Goal: Information Seeking & Learning: Learn about a topic

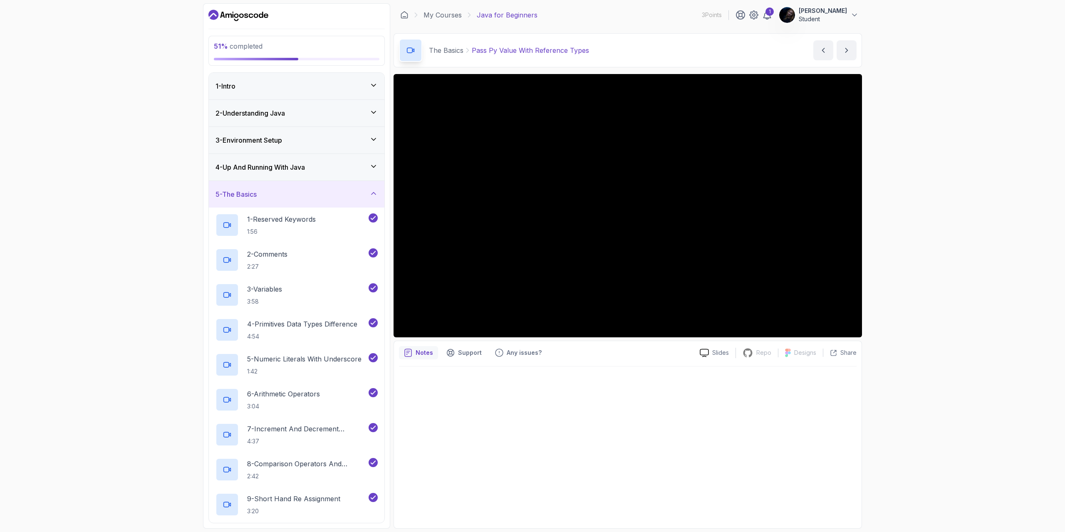
scroll to position [437, 0]
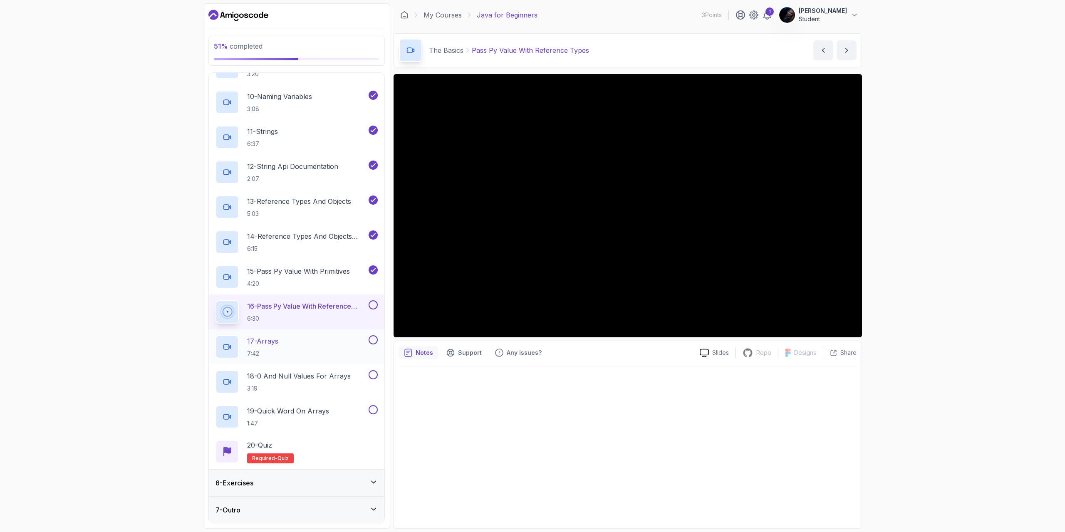
click at [276, 348] on h2 "17 - Arrays 7:42" at bounding box center [262, 347] width 31 height 22
click at [329, 317] on p "6:30" at bounding box center [307, 318] width 120 height 8
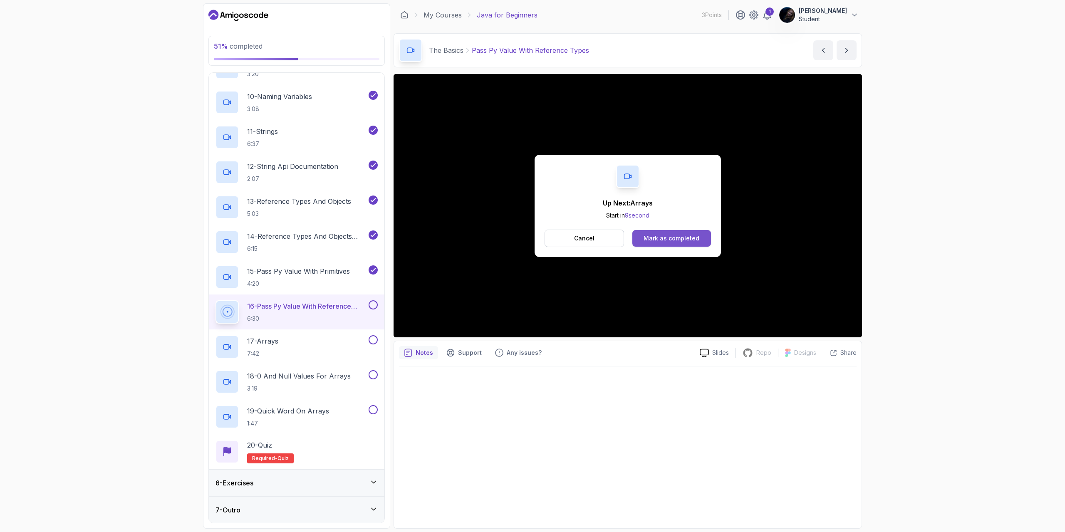
click at [661, 237] on div "Mark as completed" at bounding box center [671, 238] width 56 height 8
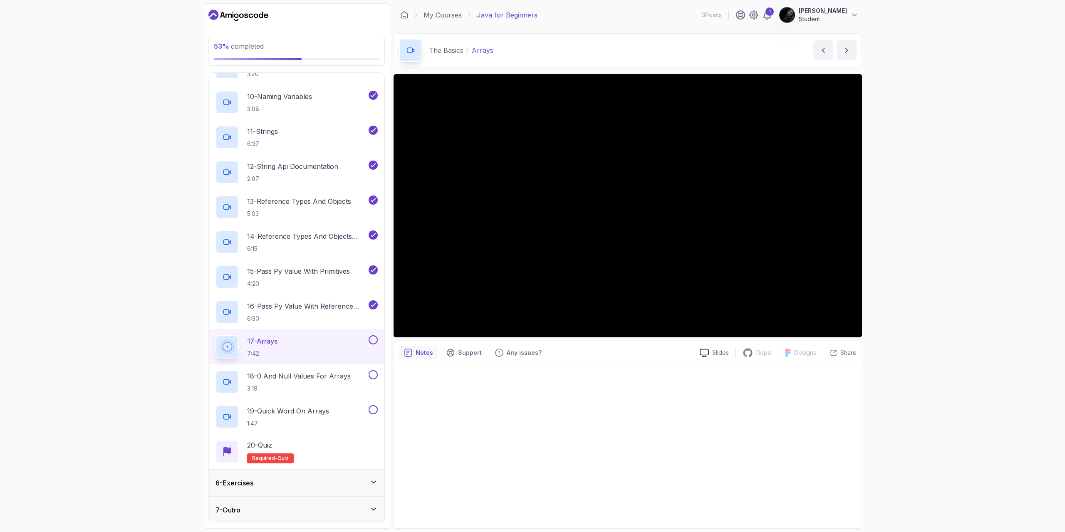
click at [969, 349] on div "53 % completed 1 - Intro 2 - Understanding Java 3 - Environment Setup 4 - Up An…" at bounding box center [532, 266] width 1065 height 532
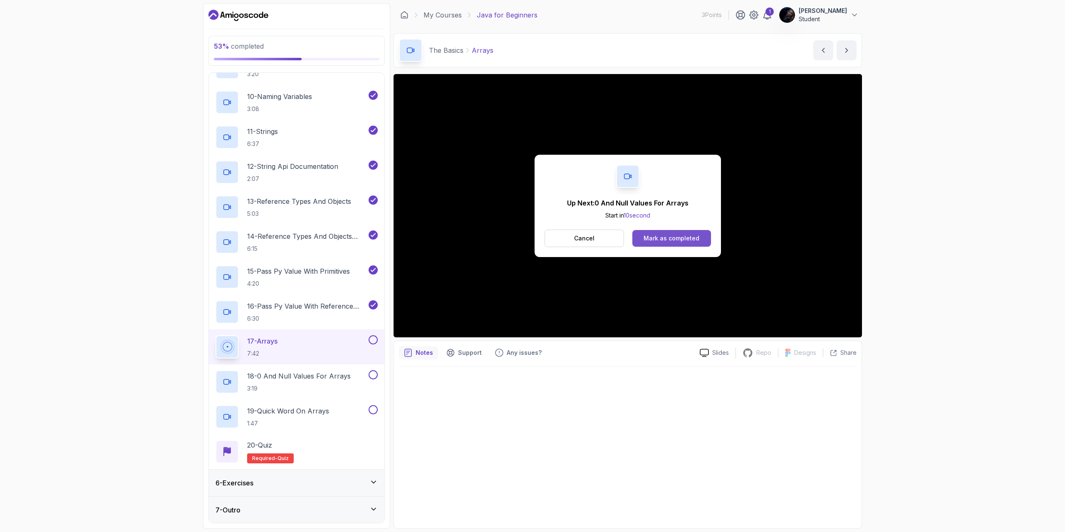
click at [668, 235] on div "Mark as completed" at bounding box center [671, 238] width 56 height 8
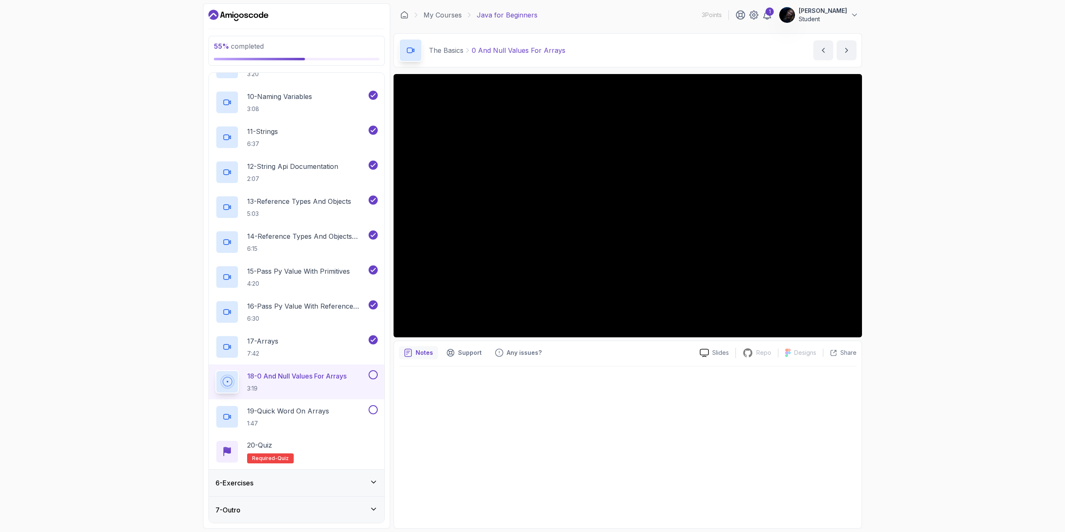
click at [941, 287] on div "55 % completed 1 - Intro 2 - Understanding Java 3 - Environment Setup 4 - Up An…" at bounding box center [532, 266] width 1065 height 532
click at [312, 381] on h2 "18 - 0 And Null Values For Arrays 3:19" at bounding box center [299, 382] width 104 height 22
click at [903, 280] on div "57 % completed 1 - Intro 2 - Understanding Java 3 - Environment Setup 4 - Up An…" at bounding box center [532, 266] width 1065 height 532
click at [878, 238] on div "57 % completed 1 - Intro 2 - Understanding Java 3 - Environment Setup 4 - Up An…" at bounding box center [532, 266] width 1065 height 532
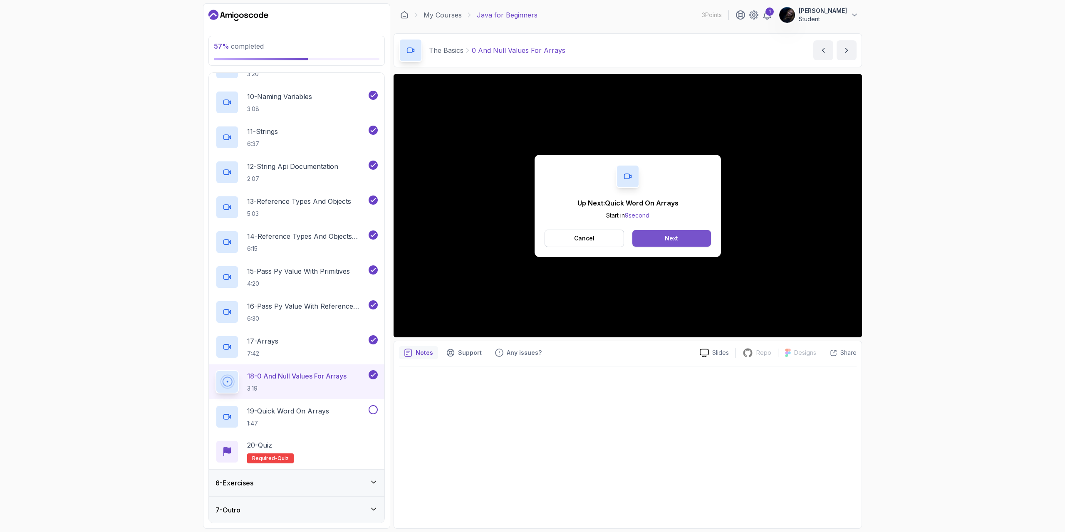
click at [695, 237] on button "Next" at bounding box center [671, 238] width 79 height 17
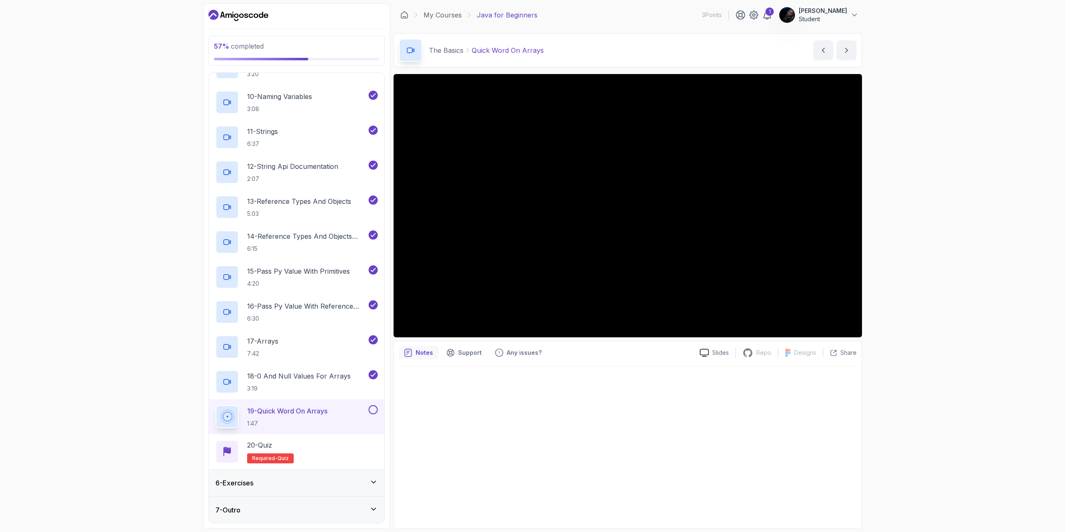
click at [890, 304] on div "57 % completed 1 - Intro 2 - Understanding Java 3 - Environment Setup 4 - Up An…" at bounding box center [532, 266] width 1065 height 532
click at [294, 448] on div "20 - Quiz Required- quiz" at bounding box center [296, 451] width 162 height 23
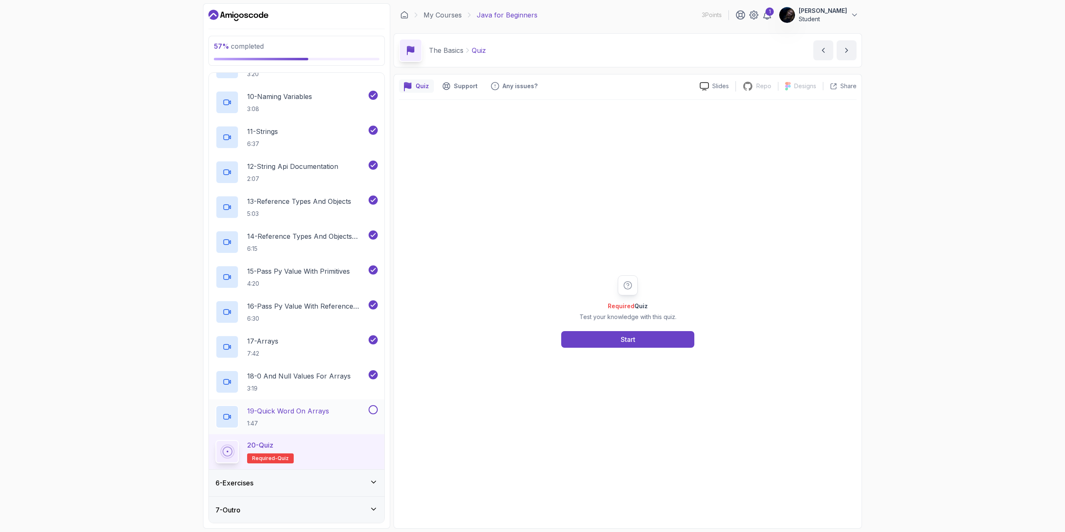
click at [329, 416] on h2 "19 - Quick Word On Arrays 1:47" at bounding box center [288, 417] width 82 height 22
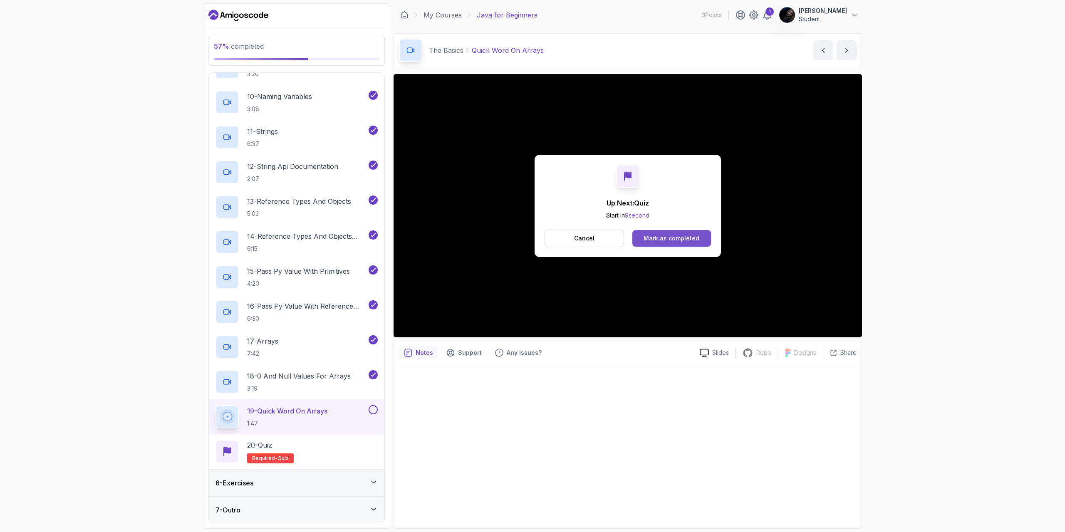
click at [681, 239] on div "Mark as completed" at bounding box center [671, 238] width 56 height 8
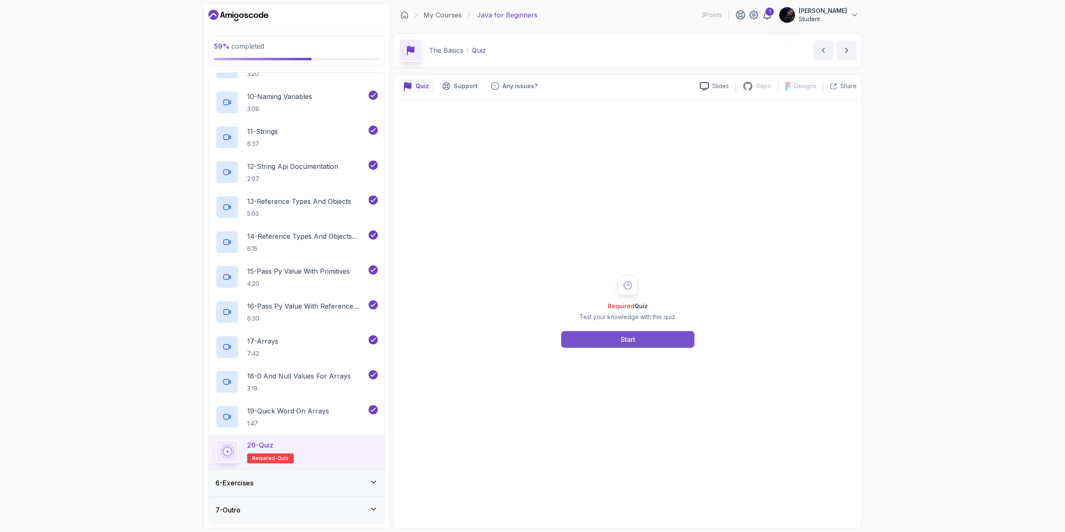
click at [653, 340] on button "Start" at bounding box center [627, 339] width 133 height 17
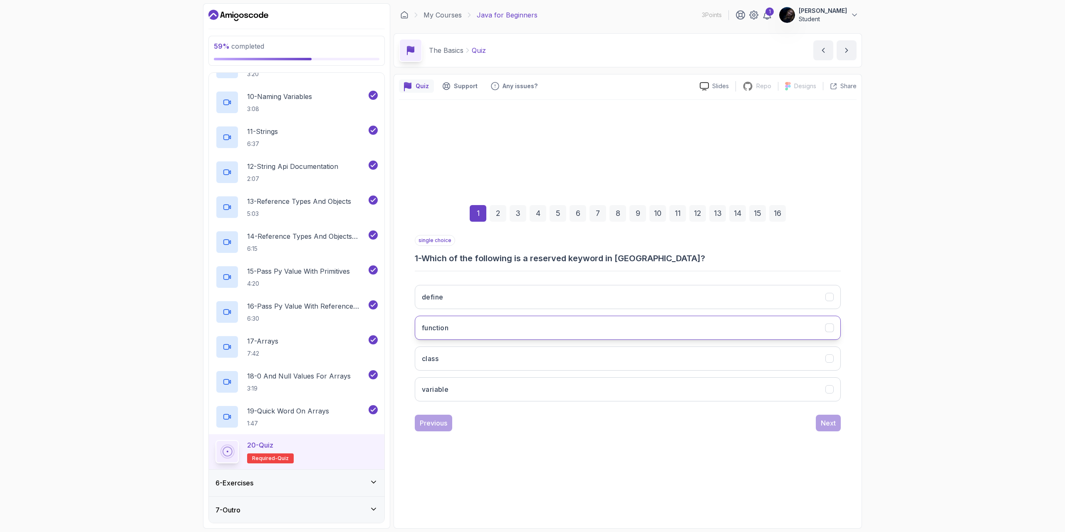
click at [525, 325] on button "function" at bounding box center [628, 328] width 426 height 24
click at [834, 424] on div "Next" at bounding box center [828, 423] width 15 height 10
click at [484, 326] on button "camelCase" at bounding box center [628, 328] width 426 height 24
click at [823, 420] on div "Next" at bounding box center [828, 423] width 15 height 10
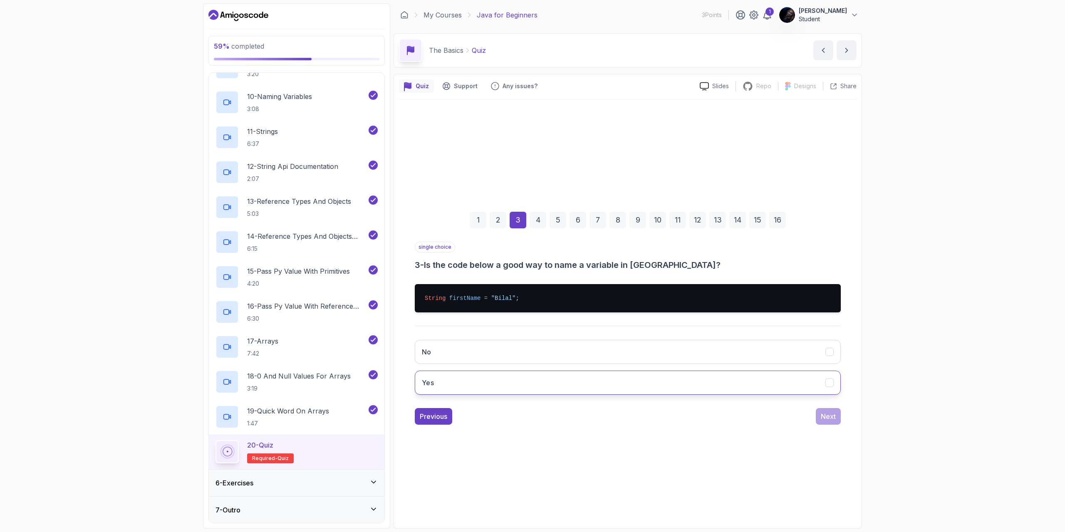
click at [512, 383] on button "Yes" at bounding box center [628, 383] width 426 height 24
click at [830, 416] on div "Next" at bounding box center [828, 416] width 15 height 10
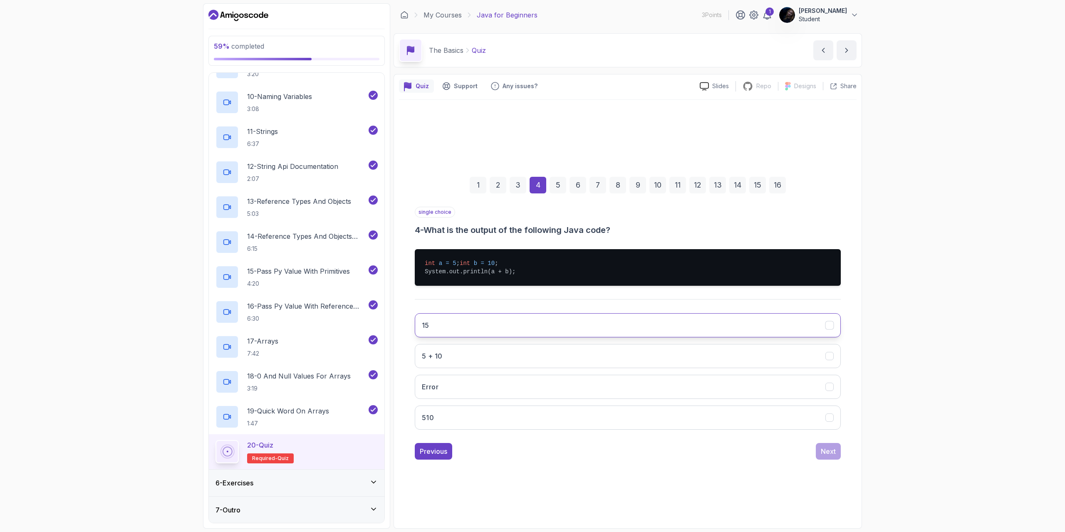
click at [481, 327] on button "15" at bounding box center [628, 325] width 426 height 24
click at [824, 456] on div "Next" at bounding box center [828, 451] width 15 height 10
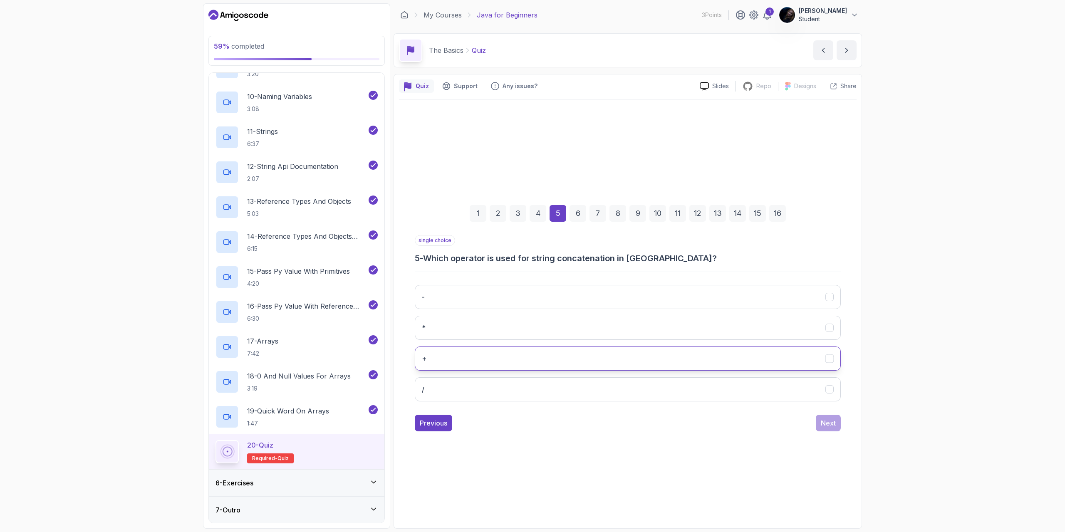
click at [603, 365] on button "+" at bounding box center [628, 358] width 426 height 24
click at [832, 425] on div "Next" at bounding box center [828, 423] width 15 height 10
click at [583, 359] on button "length()" at bounding box center [628, 358] width 426 height 24
click at [831, 425] on div "Next" at bounding box center [828, 423] width 15 height 10
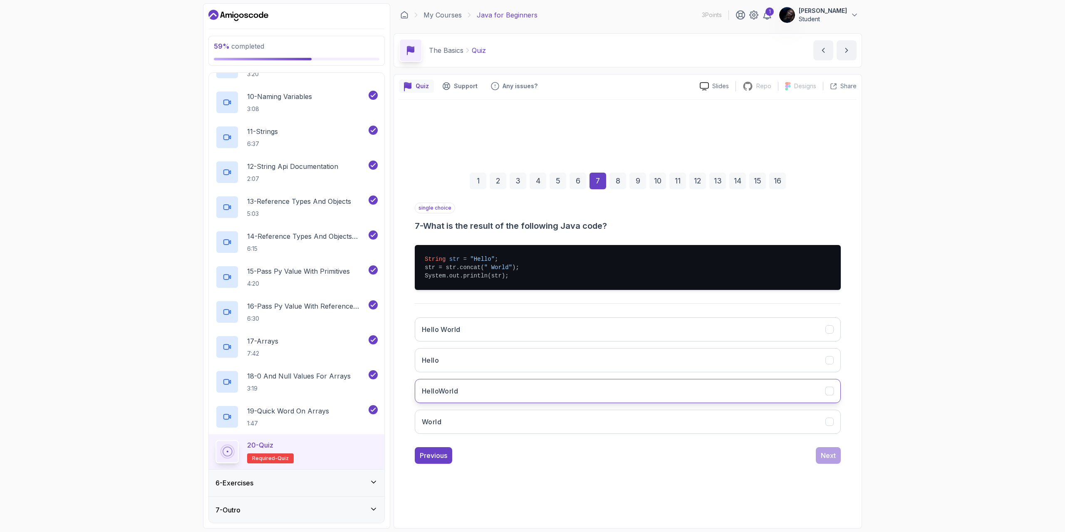
click at [530, 389] on button "HelloWorld" at bounding box center [628, 391] width 426 height 24
click at [829, 457] on div "Next" at bounding box center [828, 455] width 15 height 10
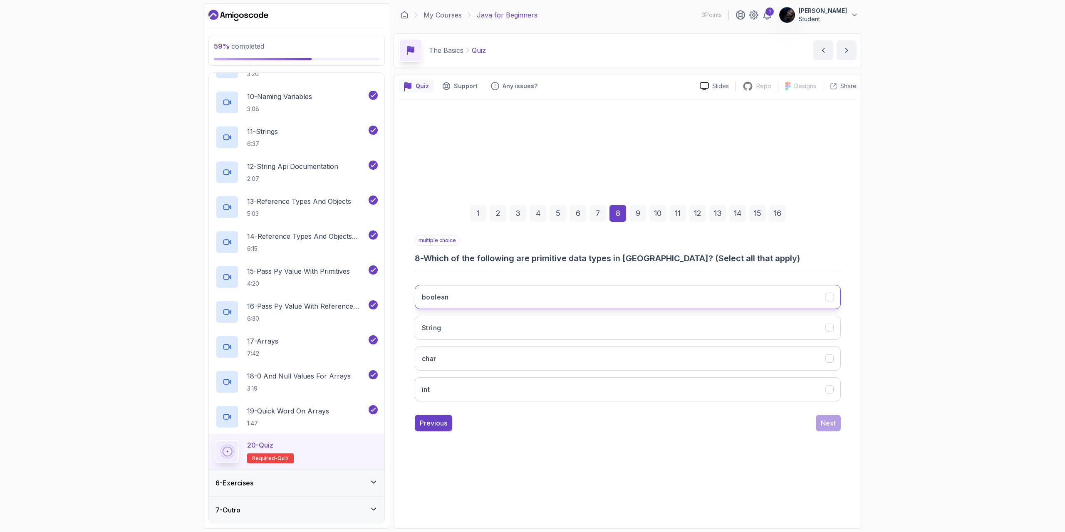
click at [513, 297] on button "boolean" at bounding box center [628, 297] width 426 height 24
click at [504, 329] on button "String" at bounding box center [628, 328] width 426 height 24
click at [502, 364] on button "char" at bounding box center [628, 358] width 426 height 24
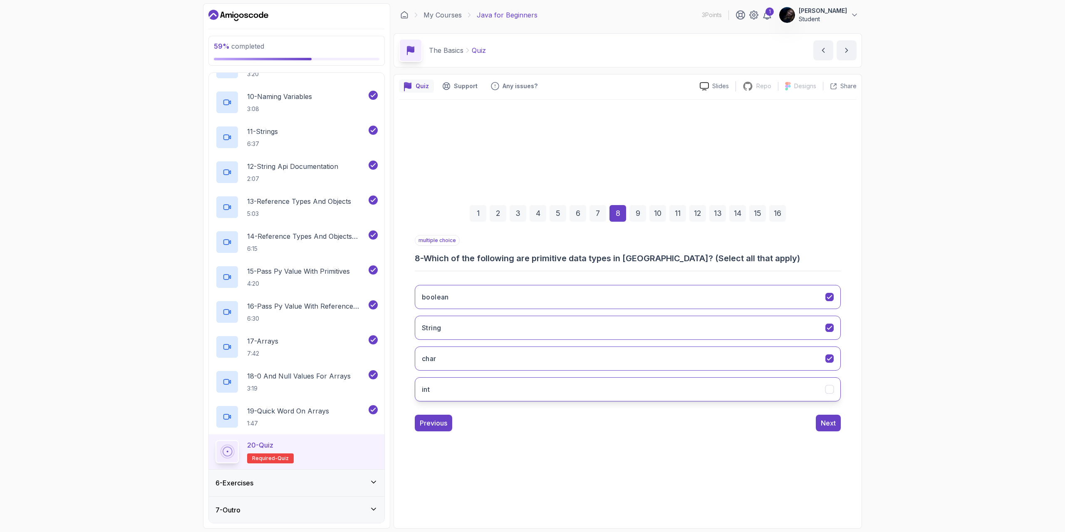
click at [501, 390] on button "int" at bounding box center [628, 389] width 426 height 24
click at [827, 425] on div "Next" at bounding box center [828, 423] width 15 height 10
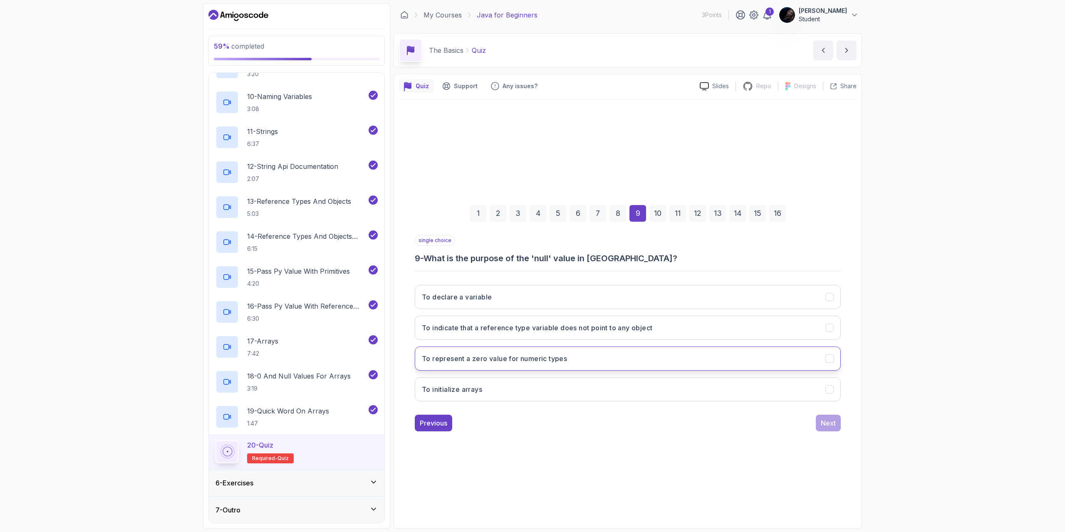
click at [572, 360] on button "To represent a zero value for numeric types" at bounding box center [628, 358] width 426 height 24
click at [824, 422] on div "Next" at bounding box center [828, 423] width 15 height 10
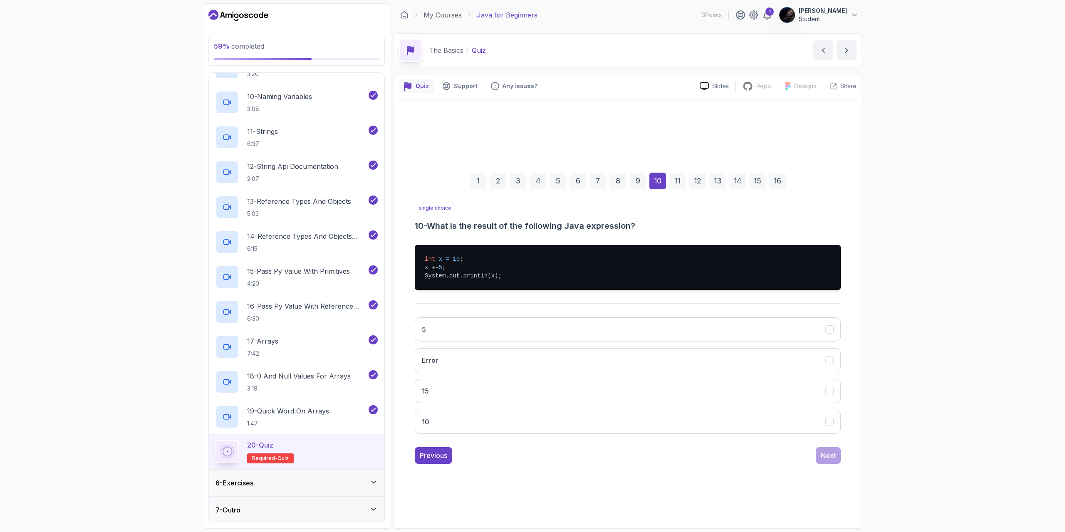
click at [888, 290] on div "59 % completed 1 - Intro 2 - Understanding Java 3 - Environment Setup 4 - Up An…" at bounding box center [532, 266] width 1065 height 532
click at [496, 389] on button "15" at bounding box center [628, 391] width 426 height 24
click at [829, 455] on div "Next" at bounding box center [828, 455] width 15 height 10
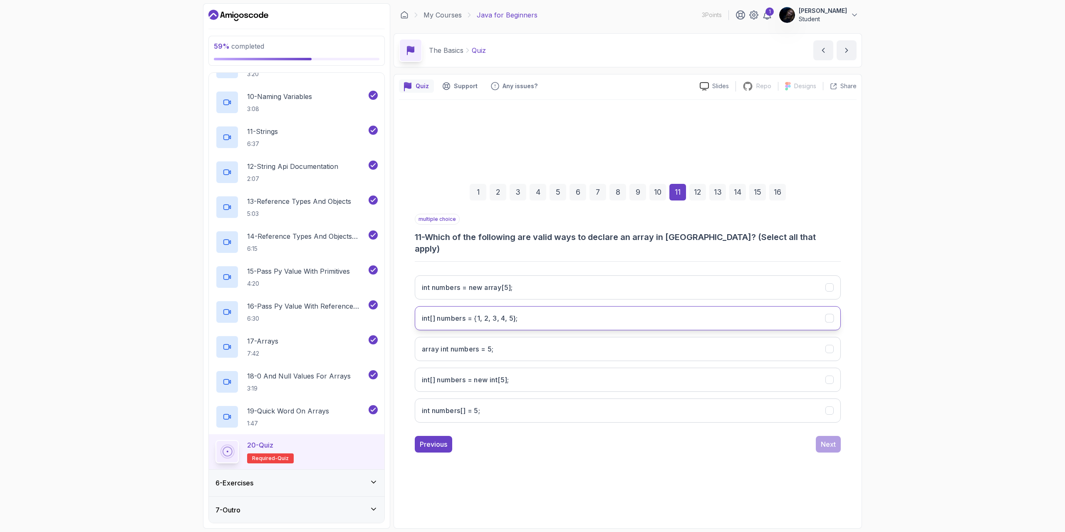
click at [597, 313] on 5};"] "int[] numbers = {1, 2, 3, 4, 5};" at bounding box center [628, 318] width 426 height 24
click at [599, 283] on button "int numbers = new array[5];" at bounding box center [628, 287] width 426 height 24
click at [830, 439] on div "Next" at bounding box center [828, 444] width 15 height 10
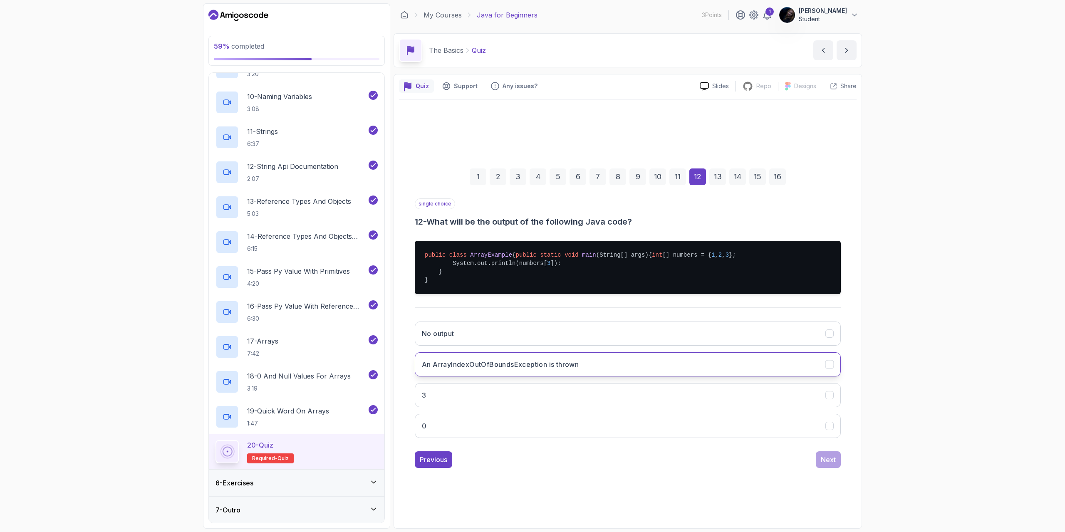
click at [552, 369] on h3 "An ArrayIndexOutOfBoundsException is thrown" at bounding box center [500, 364] width 157 height 10
click at [824, 465] on div "Next" at bounding box center [828, 460] width 15 height 10
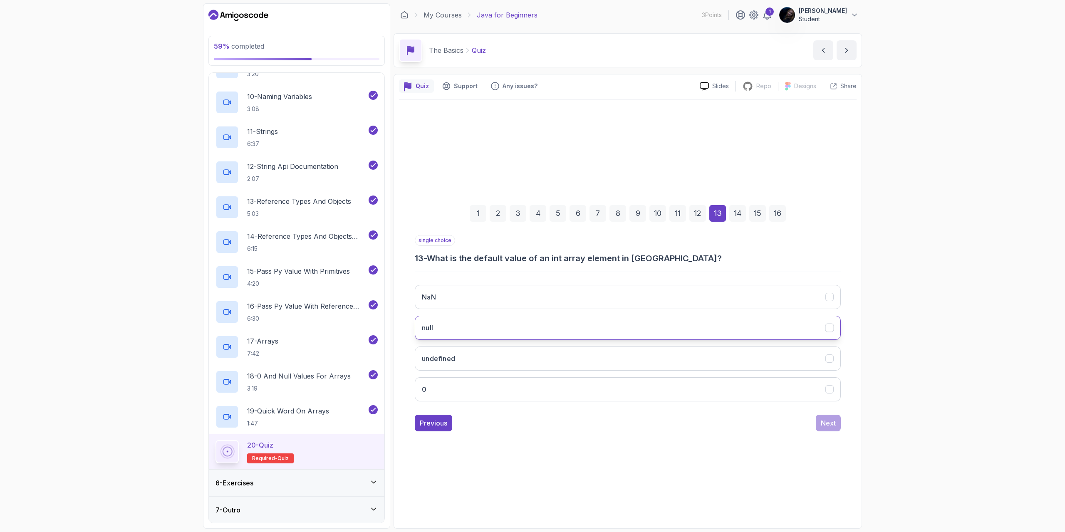
click at [457, 329] on button "null" at bounding box center [628, 328] width 426 height 24
click at [829, 425] on div "Next" at bounding box center [828, 423] width 15 height 10
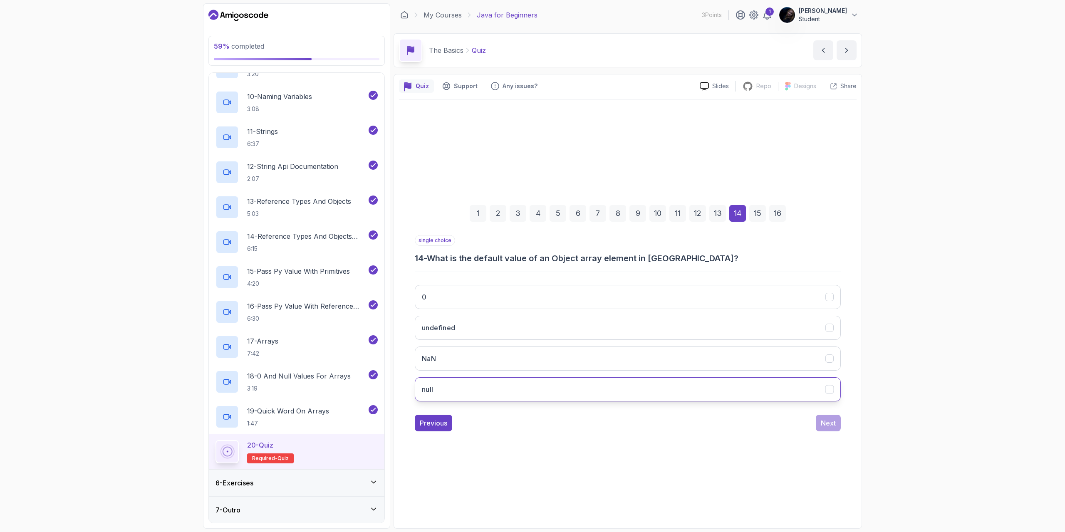
click at [552, 391] on button "null" at bounding box center [628, 389] width 426 height 24
click at [823, 421] on div "Next" at bounding box center [828, 423] width 15 height 10
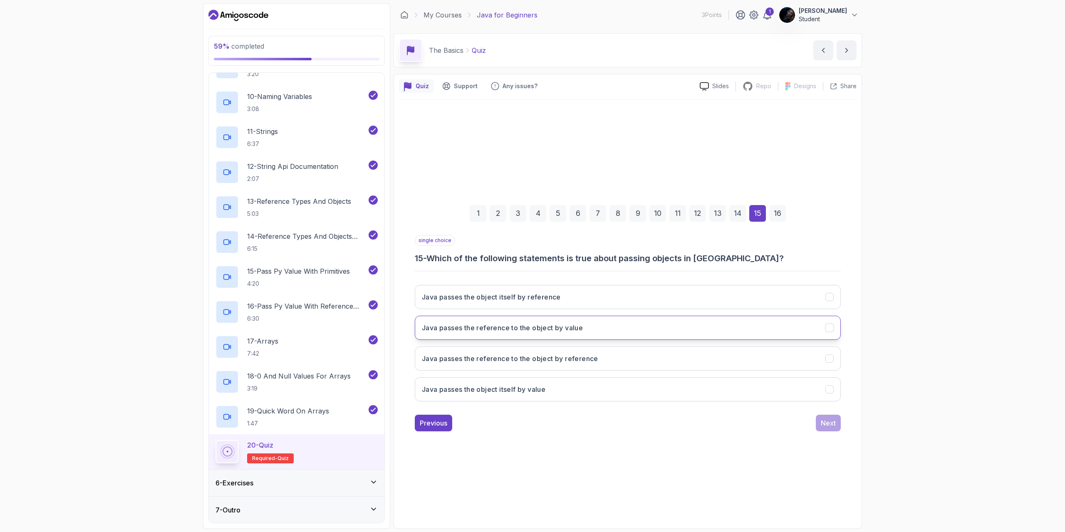
click at [827, 329] on icon "Java passes the reference to the object by value" at bounding box center [830, 328] width 8 height 8
click at [831, 327] on icon "Java passes the reference to the object by value" at bounding box center [829, 327] width 5 height 3
click at [830, 386] on icon "Java passes the object itself by value" at bounding box center [830, 390] width 8 height 8
click at [825, 420] on div "Next" at bounding box center [828, 423] width 15 height 10
click at [746, 329] on button "The method receives a copy of the argument's value" at bounding box center [628, 328] width 426 height 24
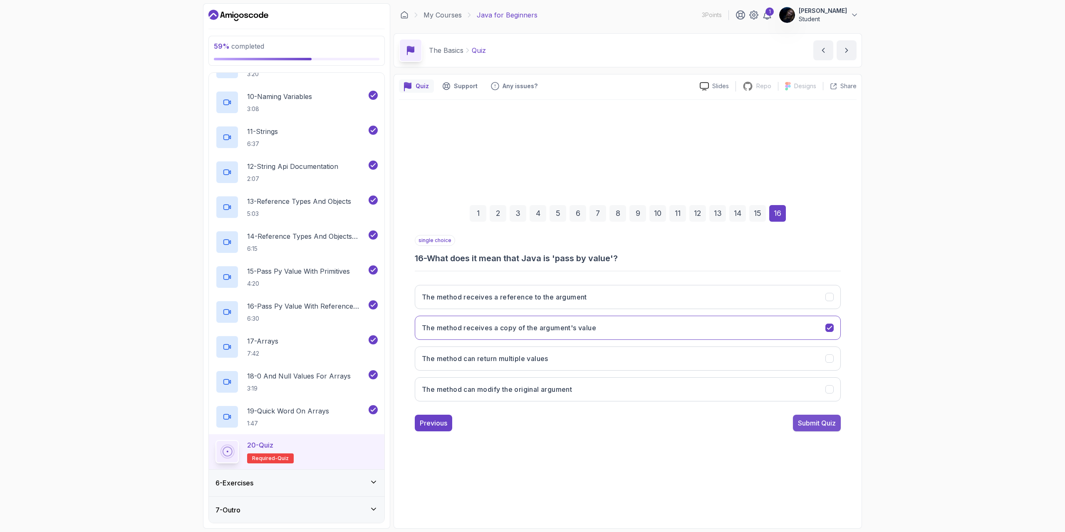
click at [818, 421] on div "Submit Quiz" at bounding box center [817, 423] width 38 height 10
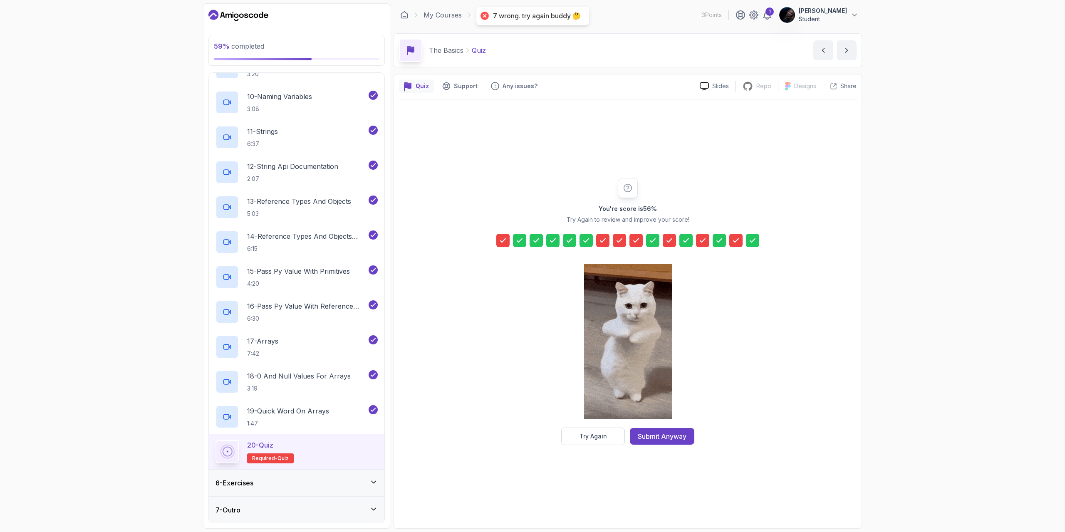
click at [505, 242] on icon at bounding box center [503, 240] width 8 height 8
click at [599, 437] on div "Try Again" at bounding box center [592, 436] width 27 height 8
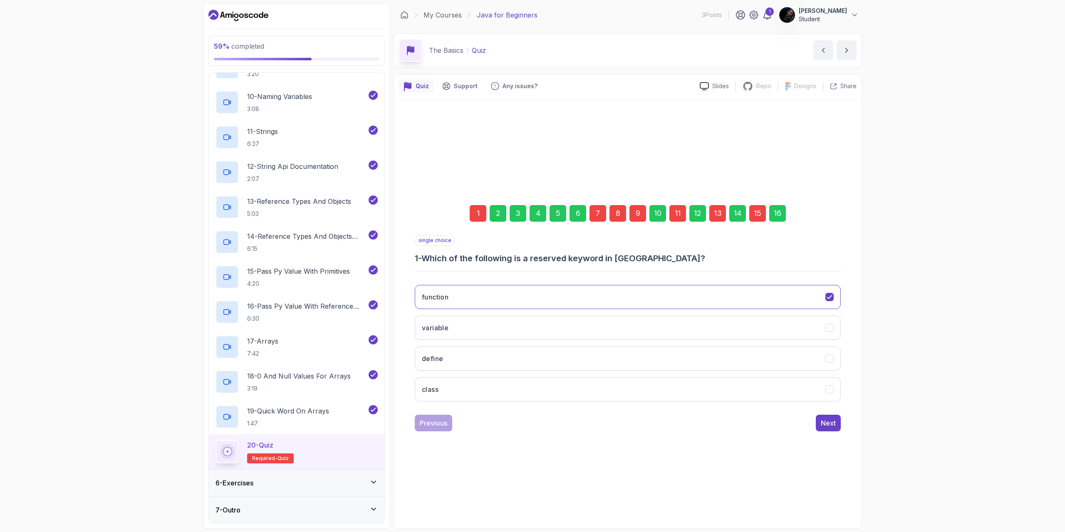
click at [479, 215] on div "1" at bounding box center [478, 213] width 17 height 17
click at [831, 294] on icon "function" at bounding box center [830, 297] width 8 height 8
click at [829, 296] on icon "function" at bounding box center [830, 297] width 8 height 8
click at [764, 292] on button "function" at bounding box center [628, 297] width 426 height 24
click at [747, 391] on button "class" at bounding box center [628, 389] width 426 height 24
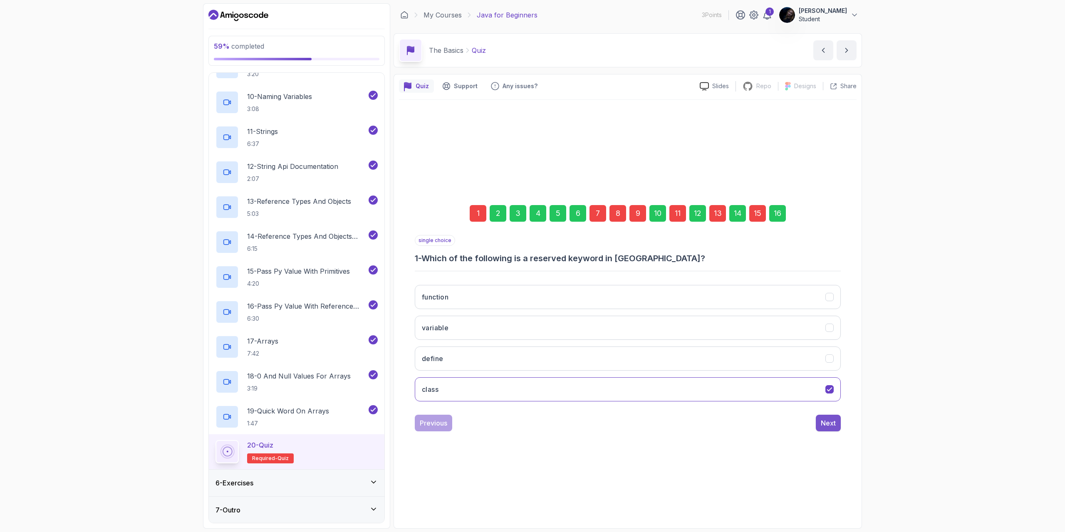
click at [827, 424] on div "Next" at bounding box center [828, 423] width 15 height 10
click at [597, 214] on div "7" at bounding box center [597, 213] width 17 height 17
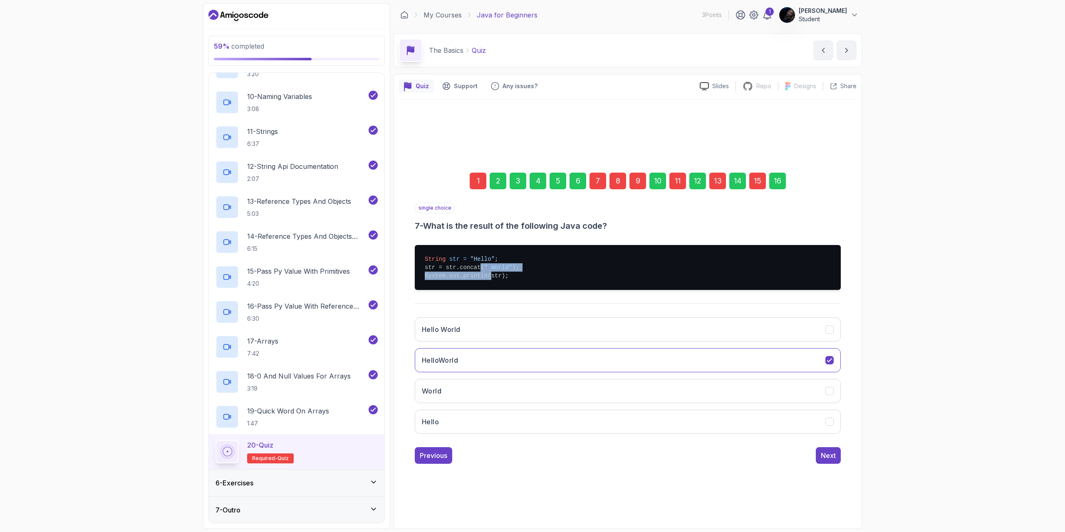
drag, startPoint x: 478, startPoint y: 263, endPoint x: 486, endPoint y: 276, distance: 15.6
click at [486, 276] on pre "String str = "Hello" ; str = str.concat( " World" ); System.out.println(str);" at bounding box center [628, 267] width 426 height 45
click at [497, 277] on pre "String str = "Hello" ; str = str.concat( " World" ); System.out.println(str);" at bounding box center [628, 267] width 426 height 45
click at [819, 357] on button "HelloWorld" at bounding box center [628, 360] width 426 height 24
click at [827, 330] on icon "Hello World" at bounding box center [830, 330] width 8 height 8
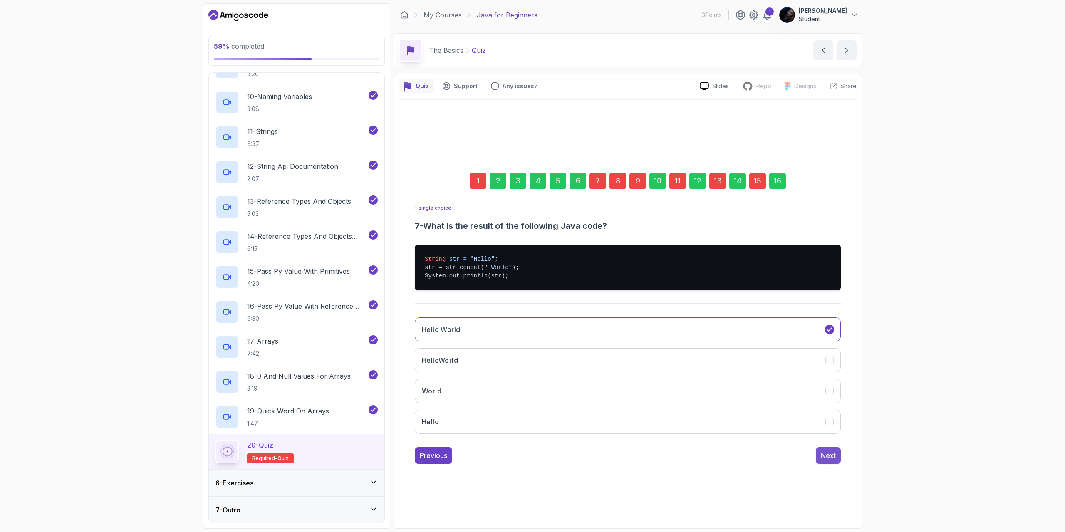
click at [825, 455] on div "Next" at bounding box center [828, 455] width 15 height 10
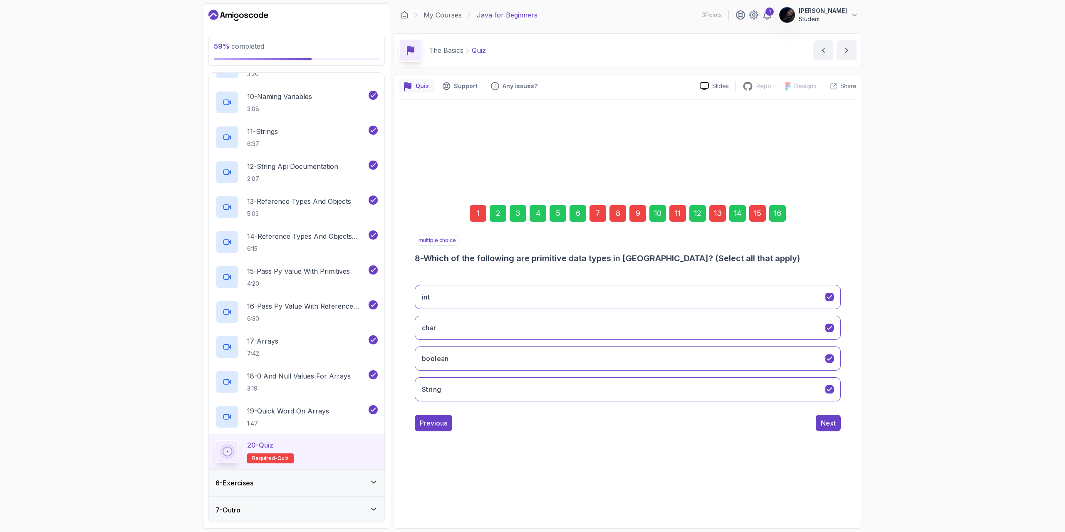
click at [621, 213] on div "8" at bounding box center [617, 213] width 17 height 17
click at [831, 296] on icon "int" at bounding box center [829, 296] width 5 height 3
click at [829, 328] on icon "char" at bounding box center [830, 328] width 8 height 8
click at [829, 359] on icon "boolean" at bounding box center [830, 359] width 8 height 8
click at [829, 388] on icon "String" at bounding box center [830, 390] width 8 height 8
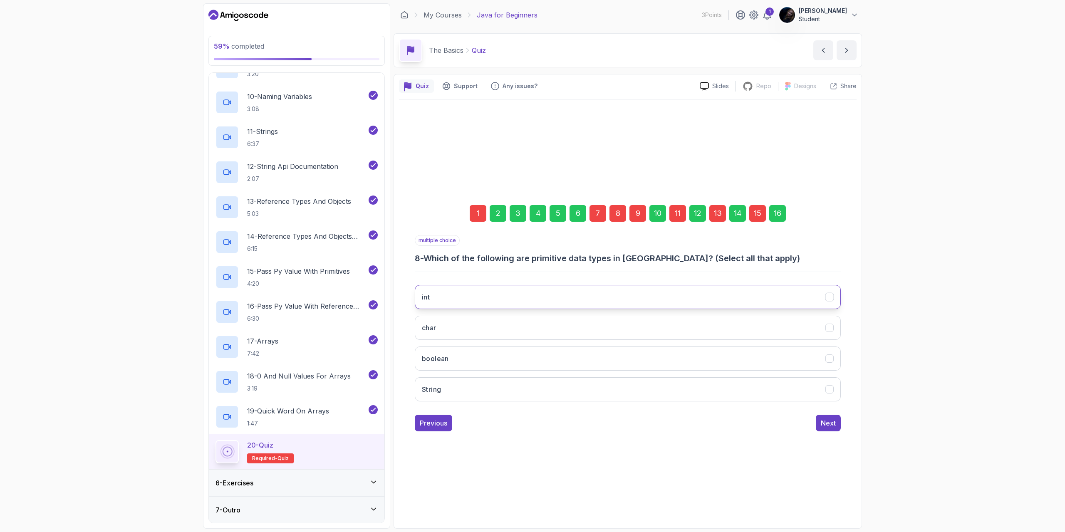
click at [830, 297] on icon "int" at bounding box center [830, 297] width 8 height 8
click at [833, 389] on icon "String" at bounding box center [830, 390] width 8 height 8
click at [831, 426] on div "Next" at bounding box center [828, 423] width 15 height 10
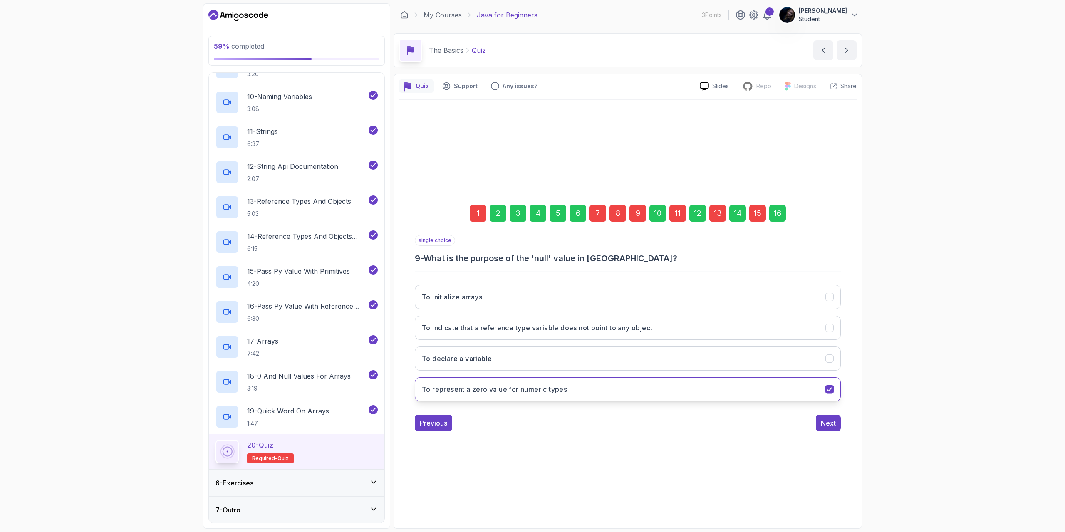
click at [827, 389] on icon "To represent a zero value for numeric types" at bounding box center [830, 390] width 8 height 8
click at [826, 327] on icon "To indicate that a reference type variable does not point to any object" at bounding box center [830, 328] width 8 height 8
click at [832, 422] on div "Next" at bounding box center [828, 423] width 15 height 10
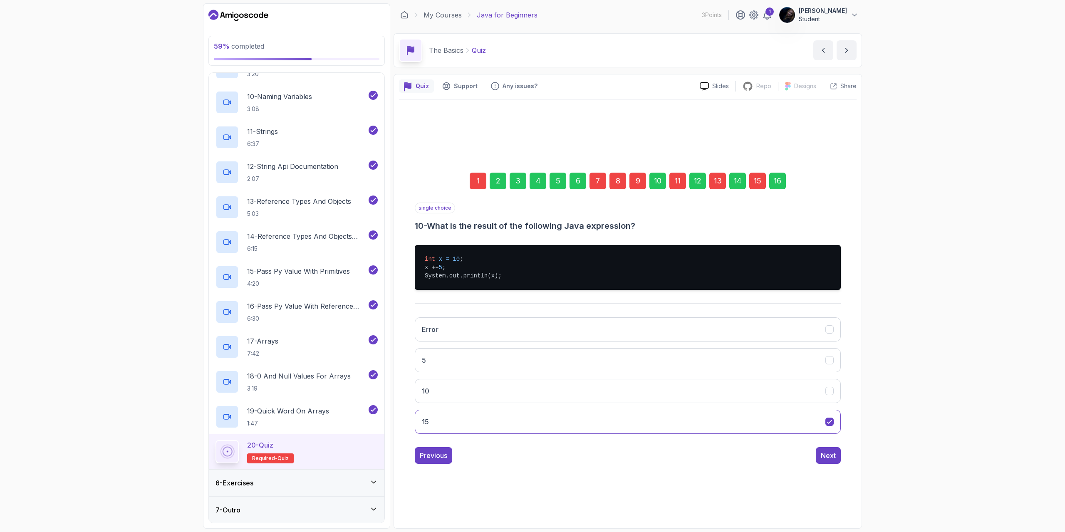
click at [670, 178] on div "11" at bounding box center [677, 181] width 17 height 17
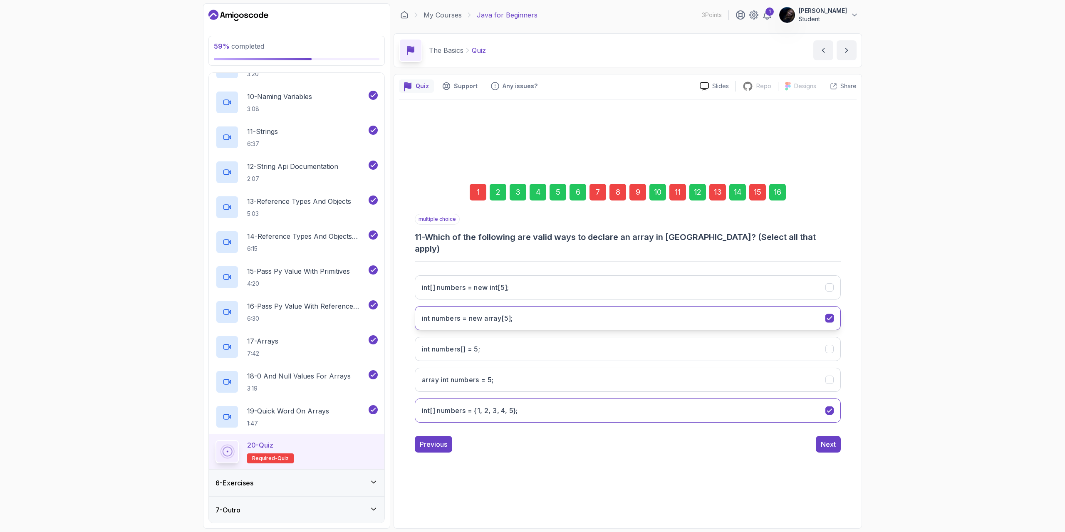
click at [829, 314] on icon "int numbers = new array[5];" at bounding box center [830, 318] width 8 height 8
click at [831, 284] on icon "int[] numbers = new int[5];" at bounding box center [830, 288] width 8 height 8
click at [829, 439] on div "Next" at bounding box center [828, 444] width 15 height 10
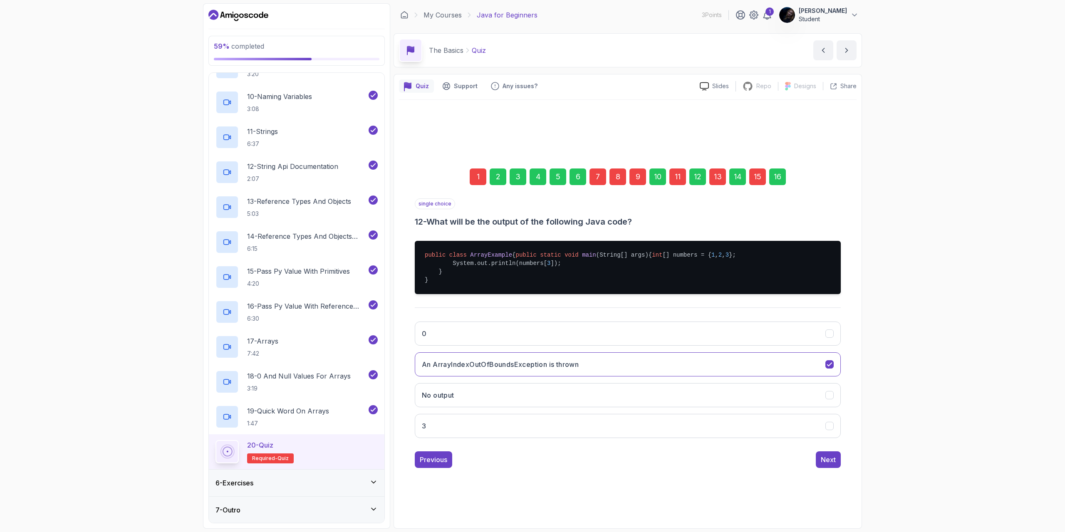
click at [713, 169] on div "13" at bounding box center [717, 176] width 17 height 17
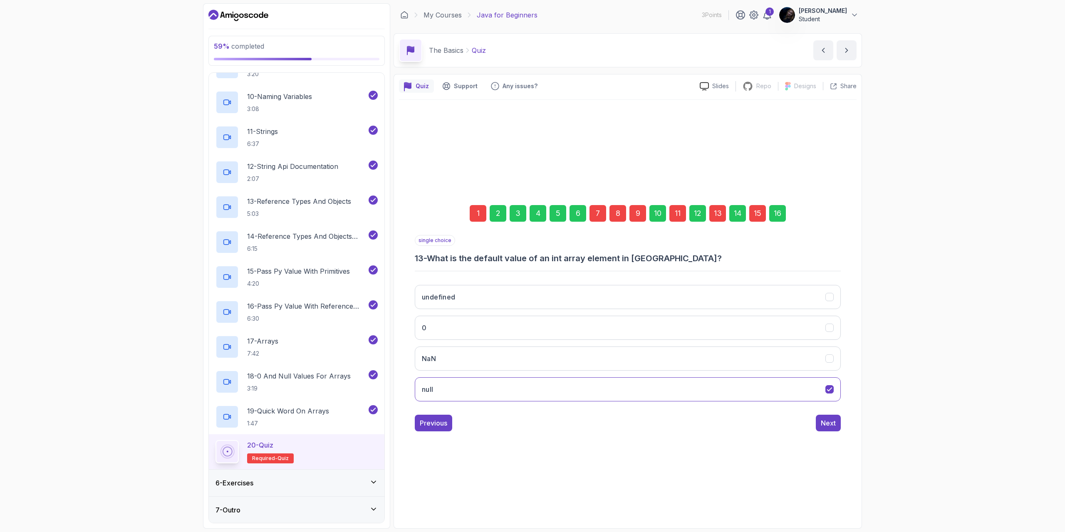
click at [757, 215] on div "15" at bounding box center [757, 213] width 17 height 17
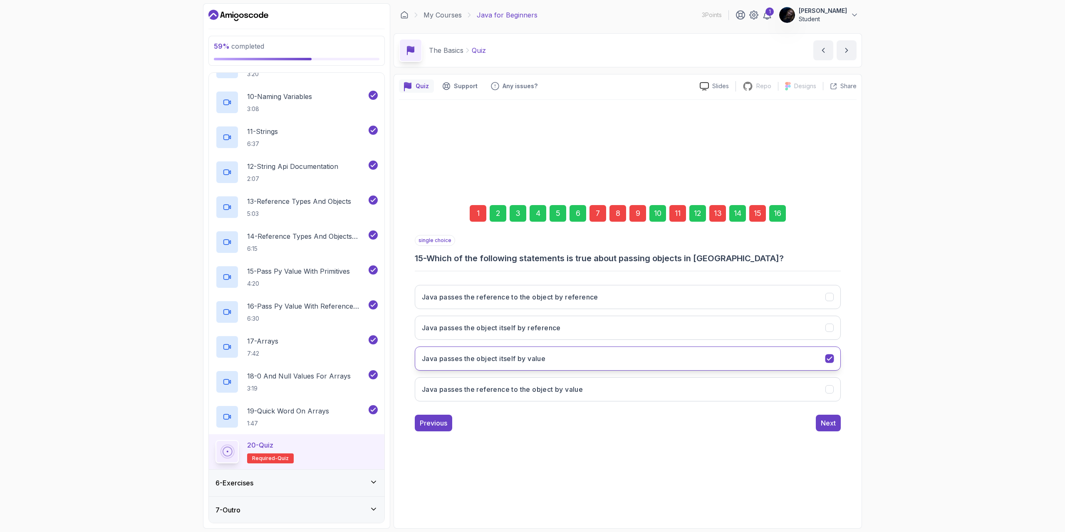
click at [824, 359] on button "Java passes the object itself by value" at bounding box center [628, 358] width 426 height 24
click at [830, 298] on icon "Java passes the reference to the object by reference" at bounding box center [830, 297] width 8 height 8
click at [824, 425] on div "Next" at bounding box center [828, 423] width 15 height 10
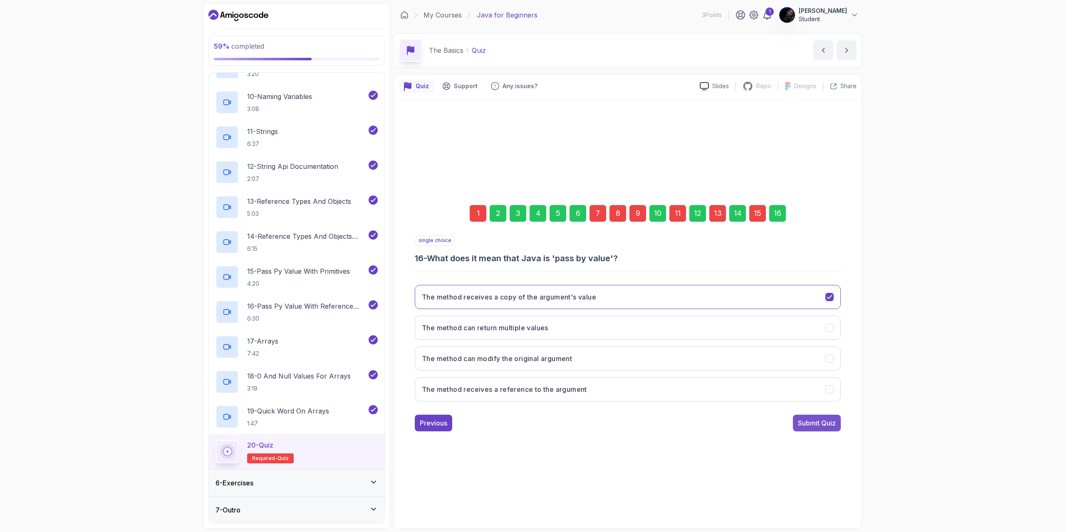
click at [822, 425] on div "Submit Quiz" at bounding box center [817, 423] width 38 height 10
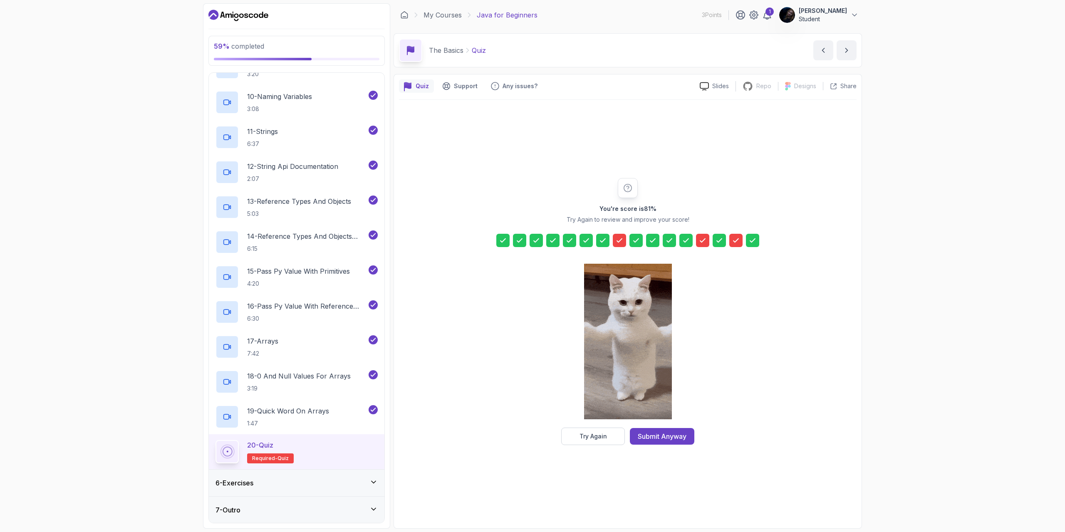
click at [737, 241] on icon at bounding box center [735, 240] width 5 height 3
click at [599, 436] on div "Try Again" at bounding box center [592, 436] width 27 height 8
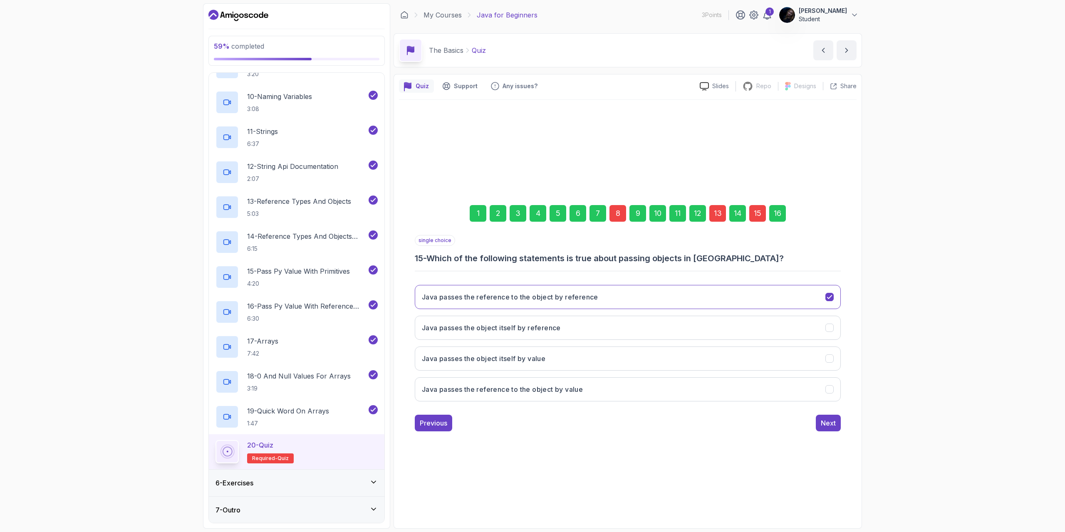
click at [619, 216] on div "8" at bounding box center [617, 213] width 17 height 17
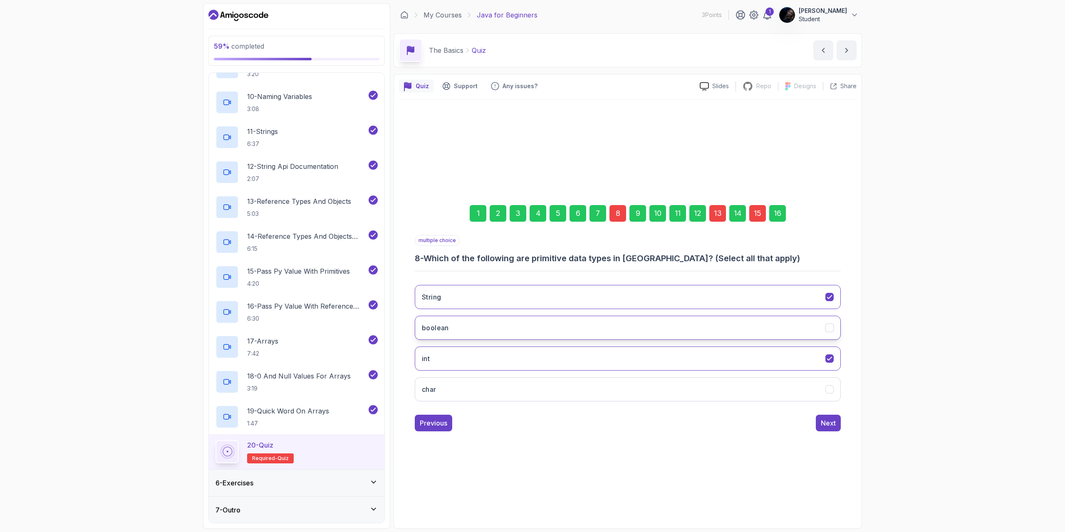
click at [831, 328] on icon "boolean" at bounding box center [830, 328] width 8 height 8
click at [830, 423] on div "Next" at bounding box center [828, 423] width 15 height 10
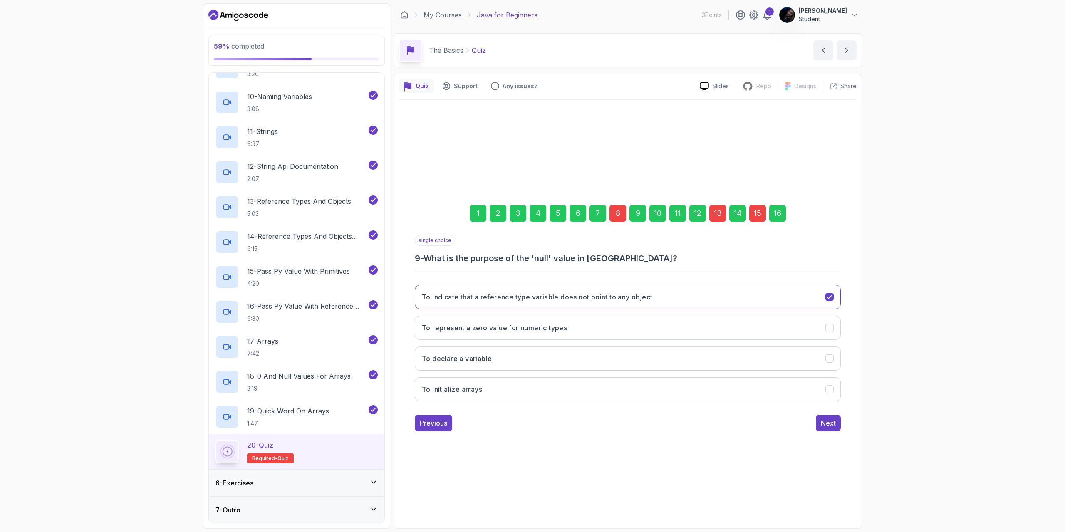
click at [711, 213] on div "13" at bounding box center [717, 213] width 17 height 17
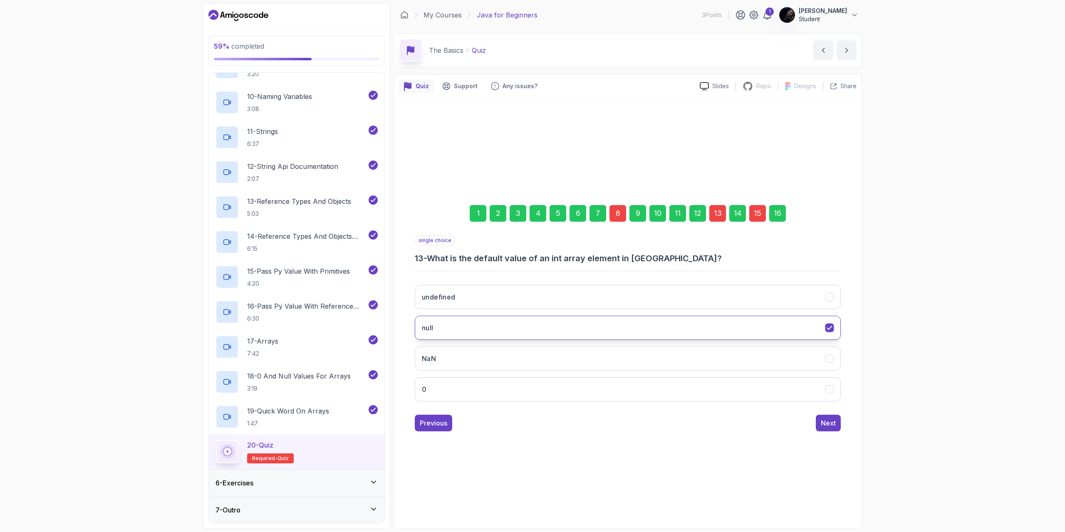
click at [832, 326] on icon "null" at bounding box center [830, 328] width 8 height 8
click at [833, 297] on icon "undefined" at bounding box center [830, 297] width 8 height 8
click at [830, 423] on div "Next" at bounding box center [828, 423] width 15 height 10
click at [761, 210] on div "15" at bounding box center [757, 213] width 17 height 17
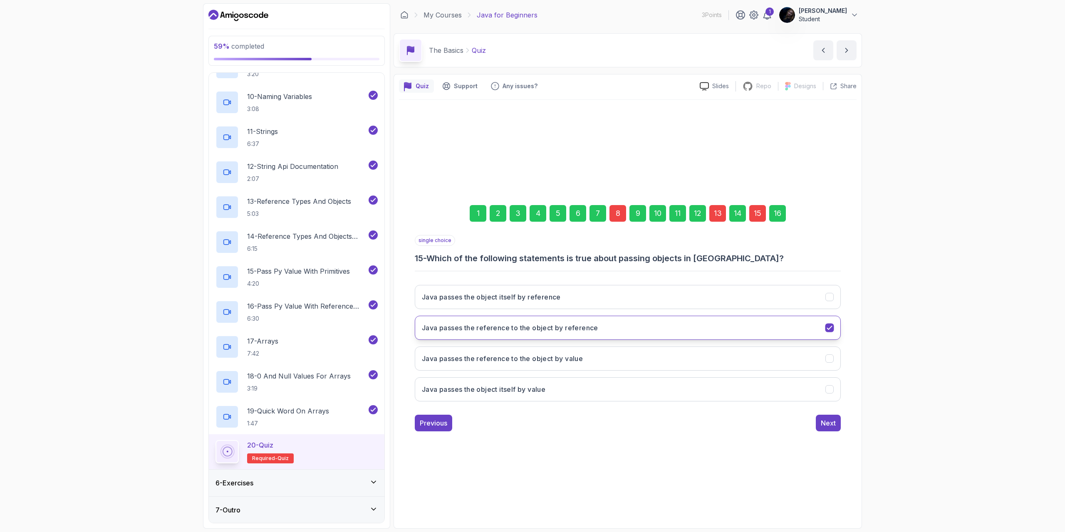
click at [832, 329] on icon "Java passes the reference to the object by reference" at bounding box center [830, 328] width 8 height 8
click at [831, 360] on icon "Java passes the reference to the object by value" at bounding box center [830, 359] width 8 height 8
click at [827, 426] on div "Next" at bounding box center [828, 423] width 15 height 10
click at [824, 427] on div "Submit Quiz" at bounding box center [817, 423] width 38 height 10
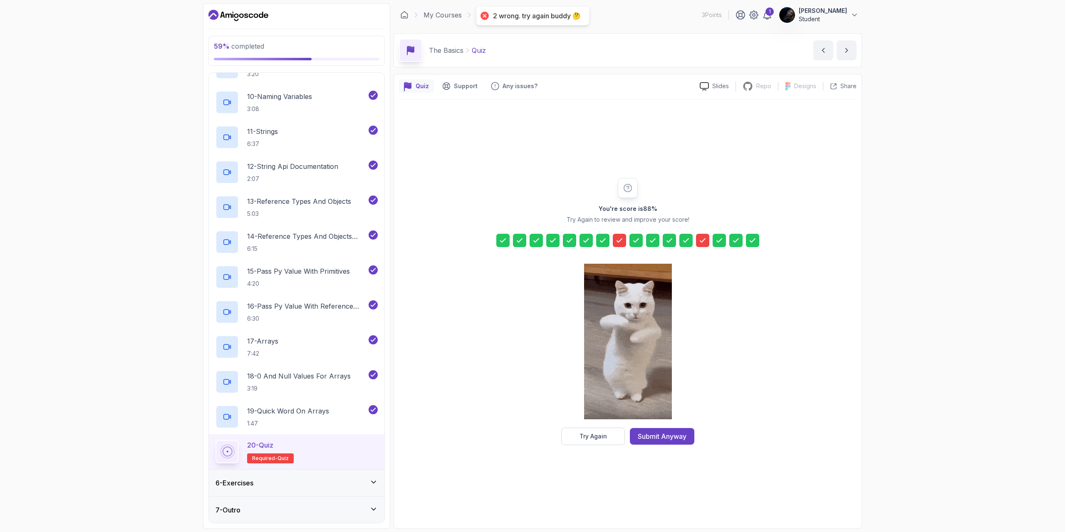
click at [703, 241] on icon at bounding box center [702, 240] width 5 height 3
click at [610, 439] on button "Try Again" at bounding box center [593, 436] width 64 height 17
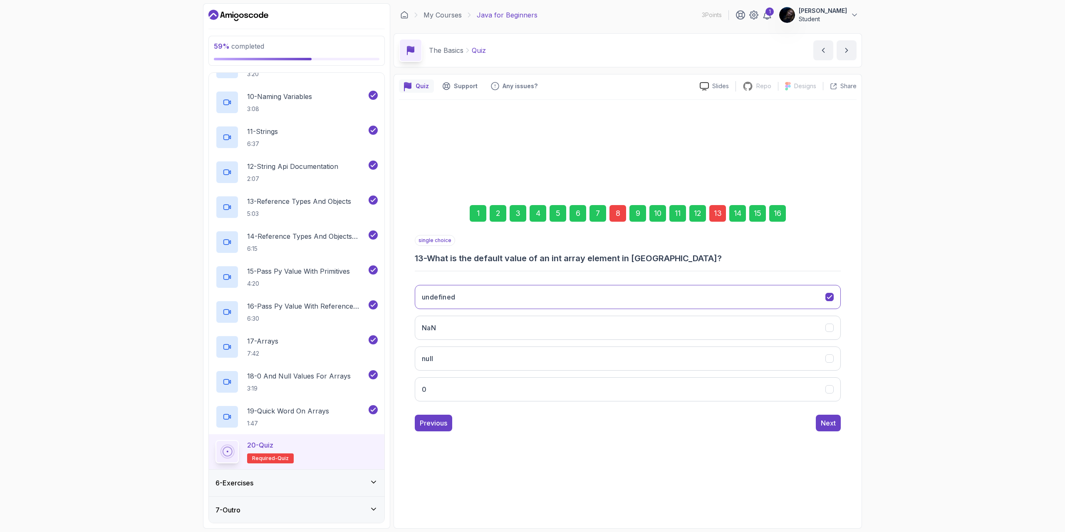
click at [620, 219] on div "8" at bounding box center [617, 213] width 17 height 17
click at [831, 359] on icon "int" at bounding box center [830, 359] width 8 height 8
click at [828, 331] on icon "String" at bounding box center [830, 328] width 8 height 8
click at [829, 294] on icon "boolean" at bounding box center [830, 297] width 8 height 8
click at [833, 389] on icon "char" at bounding box center [830, 390] width 8 height 8
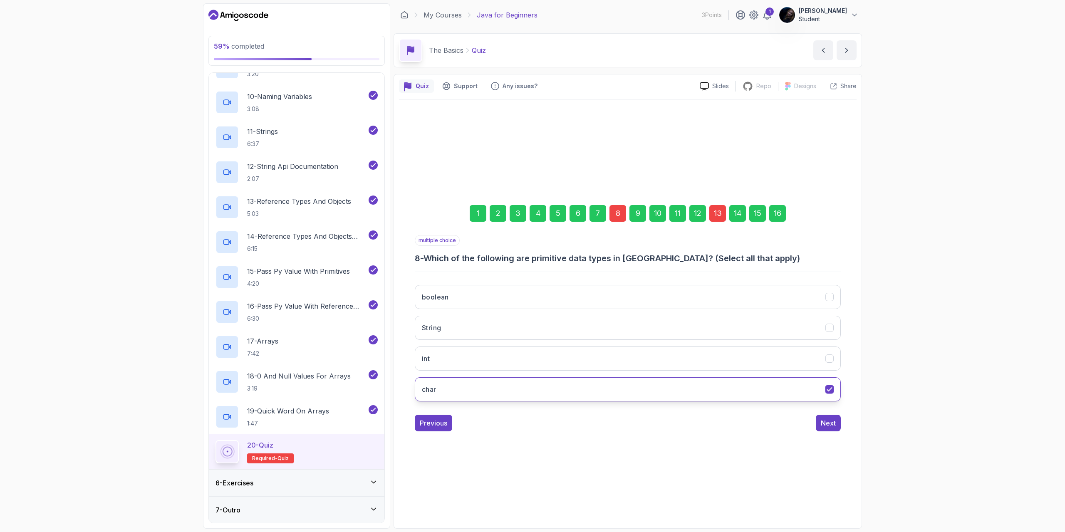
click at [832, 387] on icon "char" at bounding box center [830, 390] width 8 height 8
drag, startPoint x: 536, startPoint y: 260, endPoint x: 644, endPoint y: 259, distance: 108.6
click at [644, 259] on h3 "8 - Which of the following are primitive data types in [GEOGRAPHIC_DATA]? (Sele…" at bounding box center [628, 258] width 426 height 12
copy h3 "primitive data types in [GEOGRAPHIC_DATA]"
click at [754, 363] on button "int" at bounding box center [628, 358] width 426 height 24
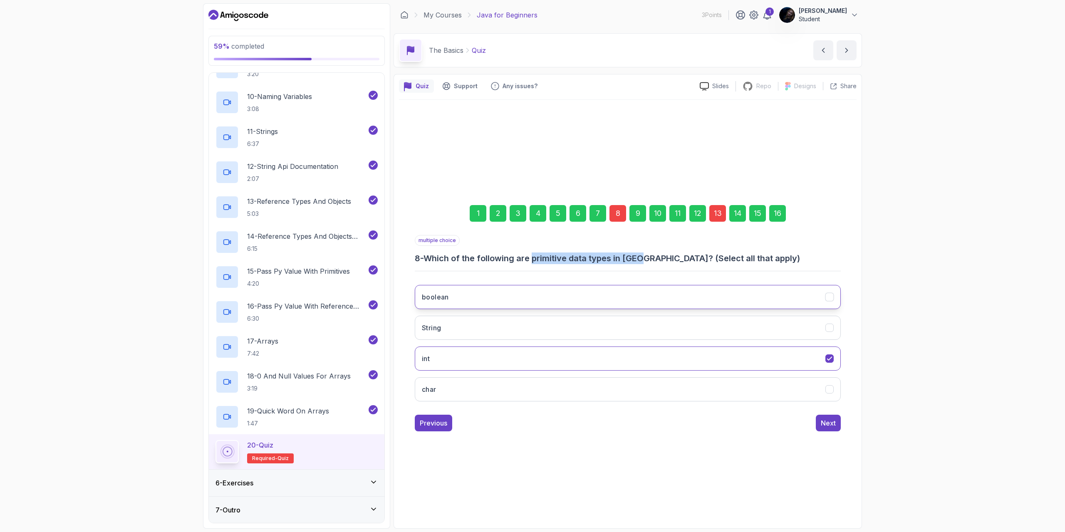
click at [711, 298] on button "boolean" at bounding box center [628, 297] width 426 height 24
click at [723, 383] on button "char" at bounding box center [628, 389] width 426 height 24
click at [822, 421] on div "Next" at bounding box center [828, 423] width 15 height 10
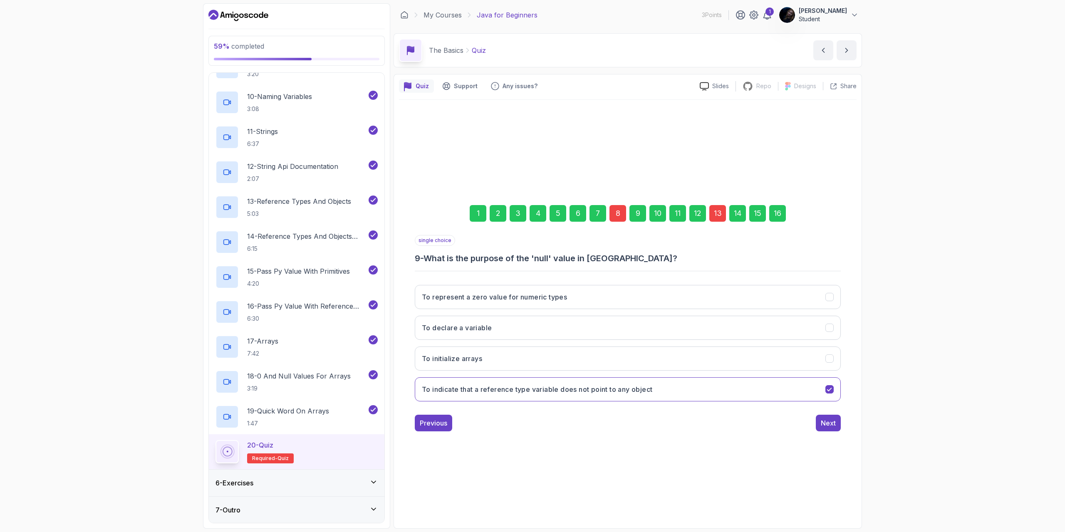
click at [715, 210] on div "13" at bounding box center [717, 213] width 17 height 17
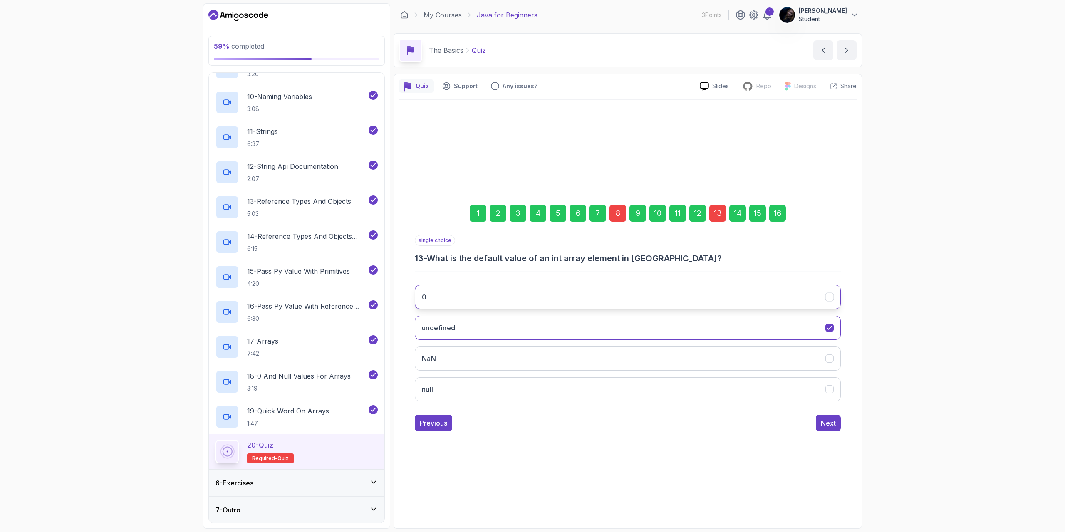
click at [742, 293] on button "0" at bounding box center [628, 297] width 426 height 24
click at [830, 423] on div "Next" at bounding box center [828, 423] width 15 height 10
click at [826, 423] on div "Next" at bounding box center [828, 423] width 15 height 10
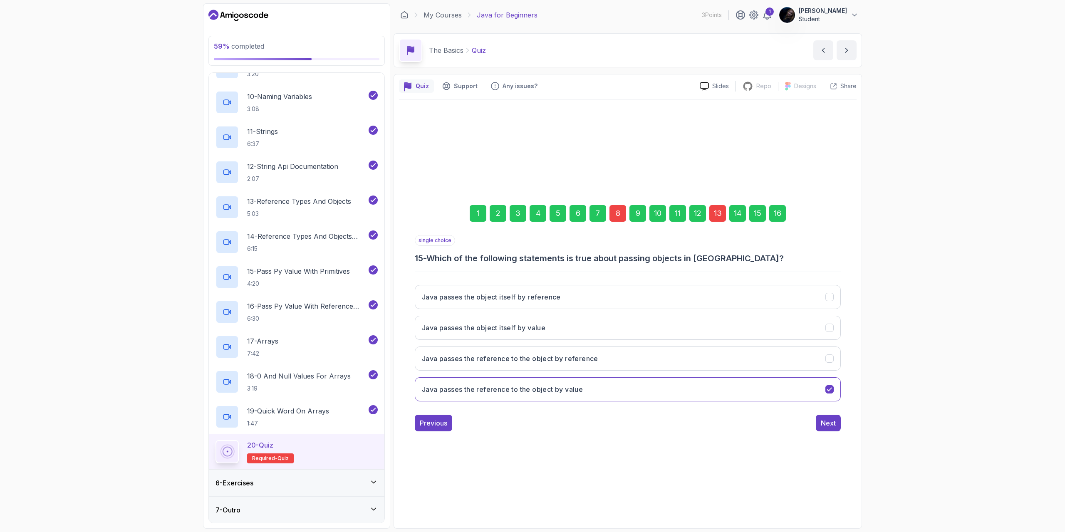
click at [826, 423] on div "Next" at bounding box center [828, 423] width 15 height 10
click at [826, 423] on div "Submit Quiz" at bounding box center [817, 423] width 38 height 10
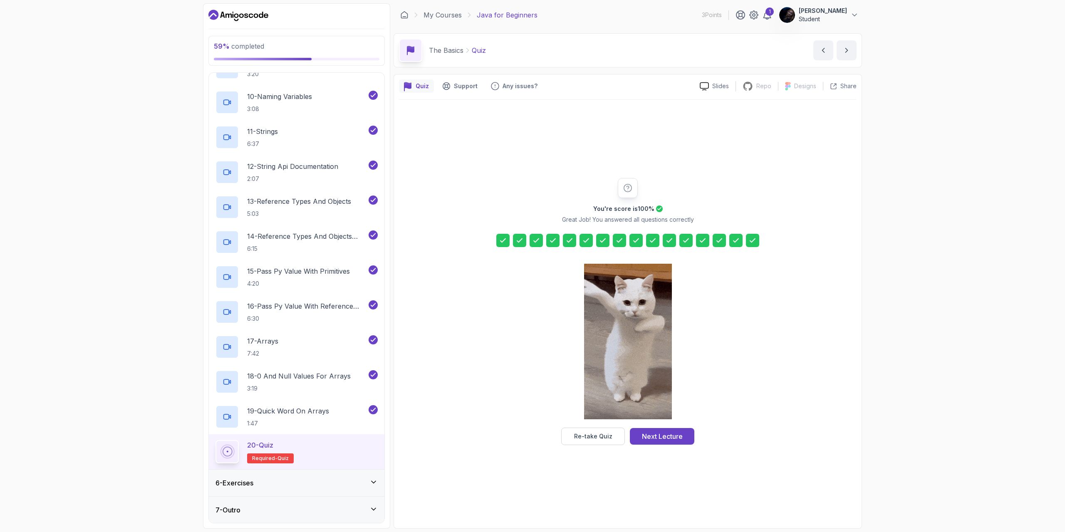
click at [666, 438] on div "Next Lecture" at bounding box center [662, 436] width 41 height 10
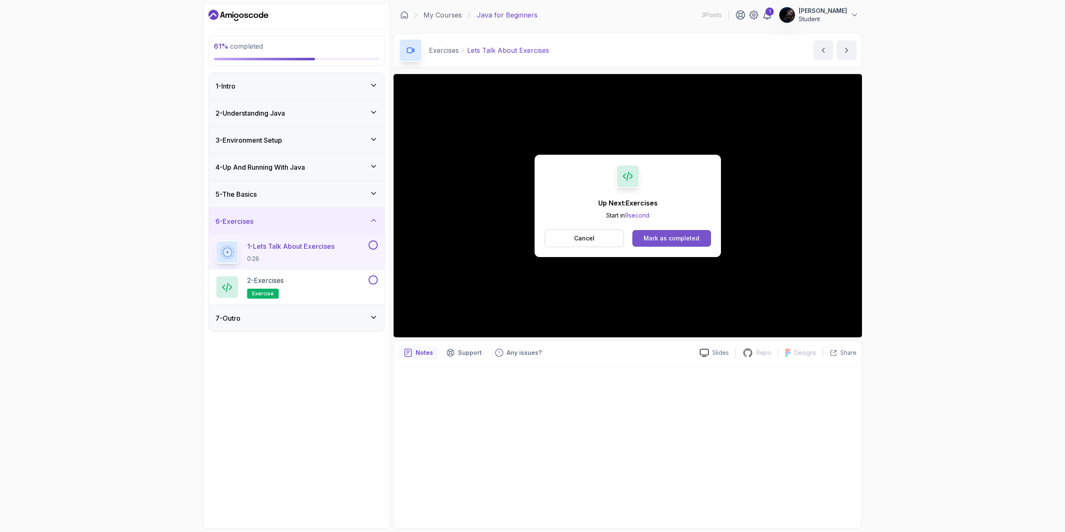
click at [670, 235] on div "Mark as completed" at bounding box center [671, 238] width 56 height 8
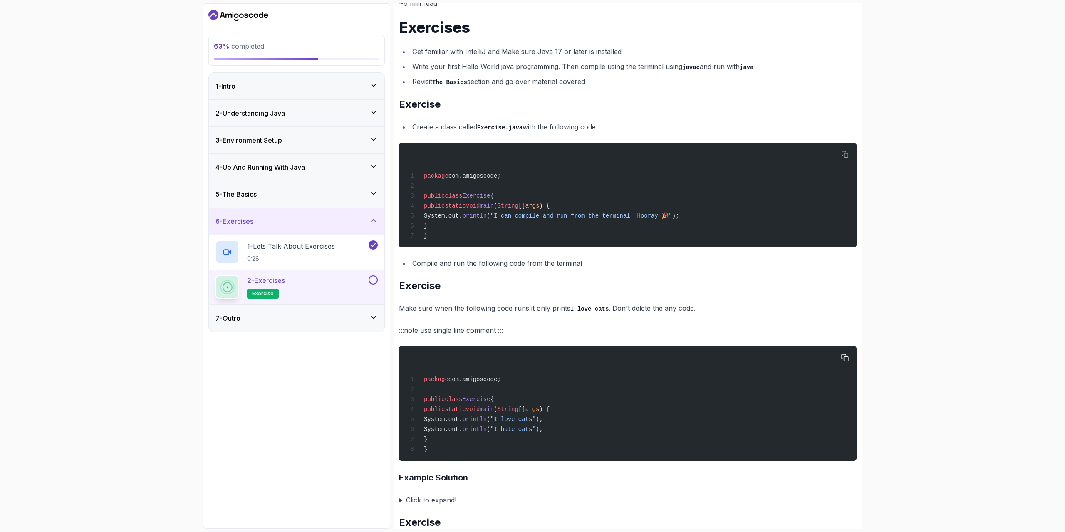
scroll to position [166, 0]
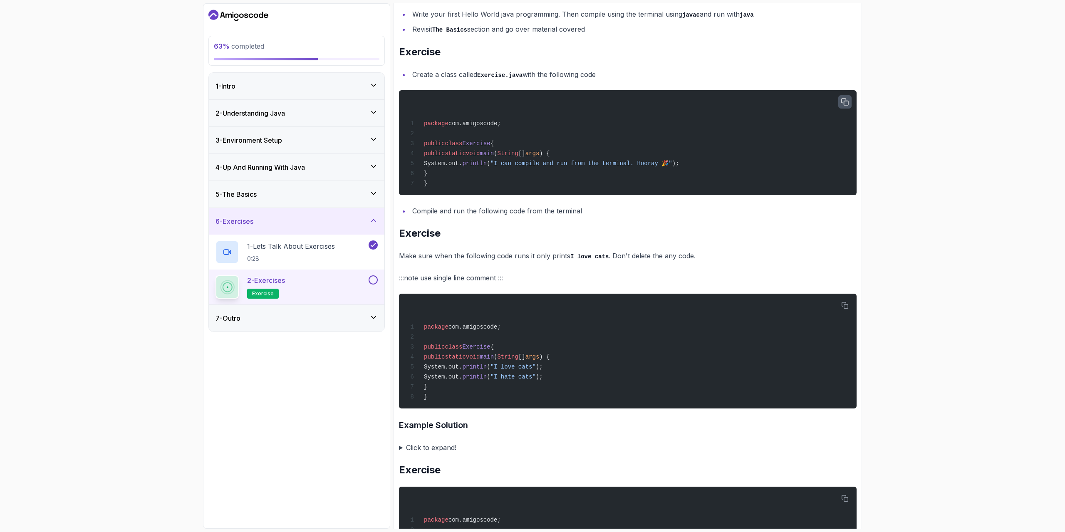
click at [846, 102] on icon "button" at bounding box center [844, 102] width 7 height 7
click at [457, 217] on li "Compile and run the following code from the terminal" at bounding box center [633, 211] width 447 height 12
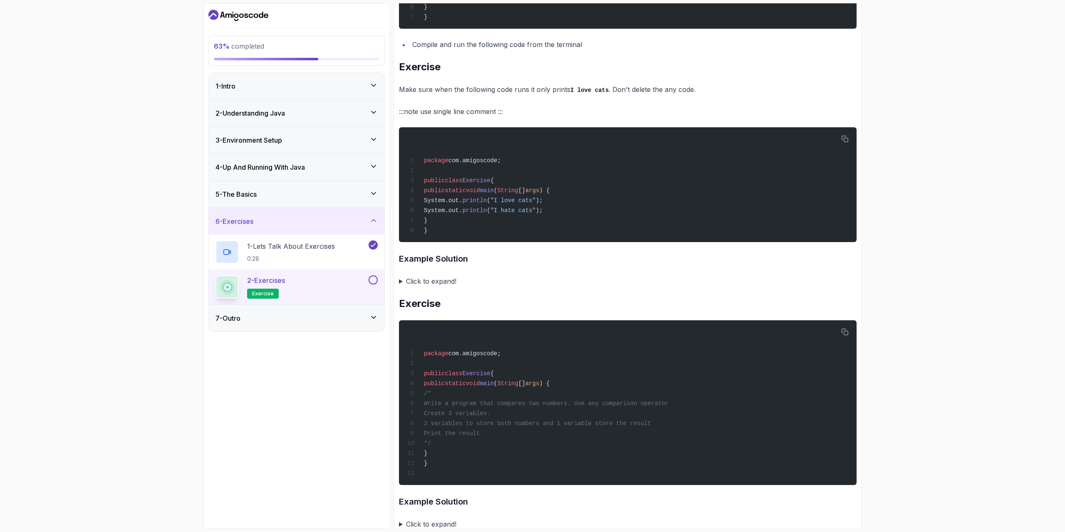
scroll to position [374, 0]
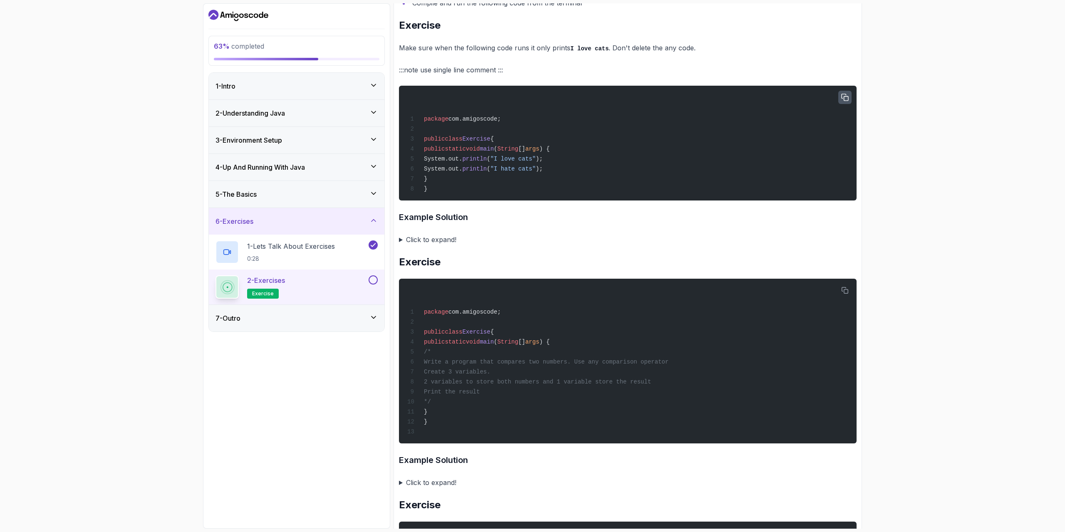
click at [844, 100] on icon "button" at bounding box center [844, 97] width 7 height 7
click at [399, 245] on summary "Click to expand!" at bounding box center [628, 240] width 458 height 12
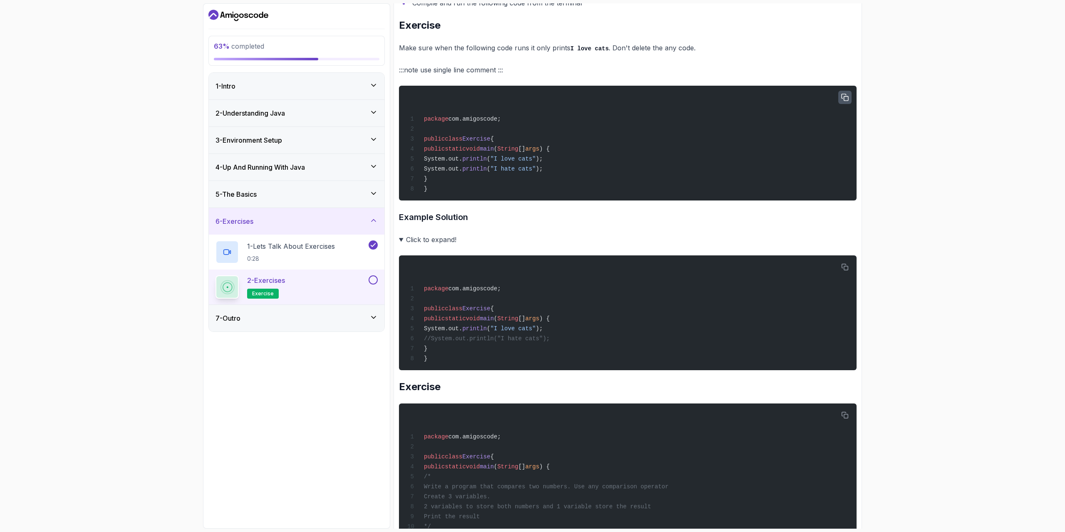
click at [399, 245] on summary "Click to expand!" at bounding box center [628, 240] width 458 height 12
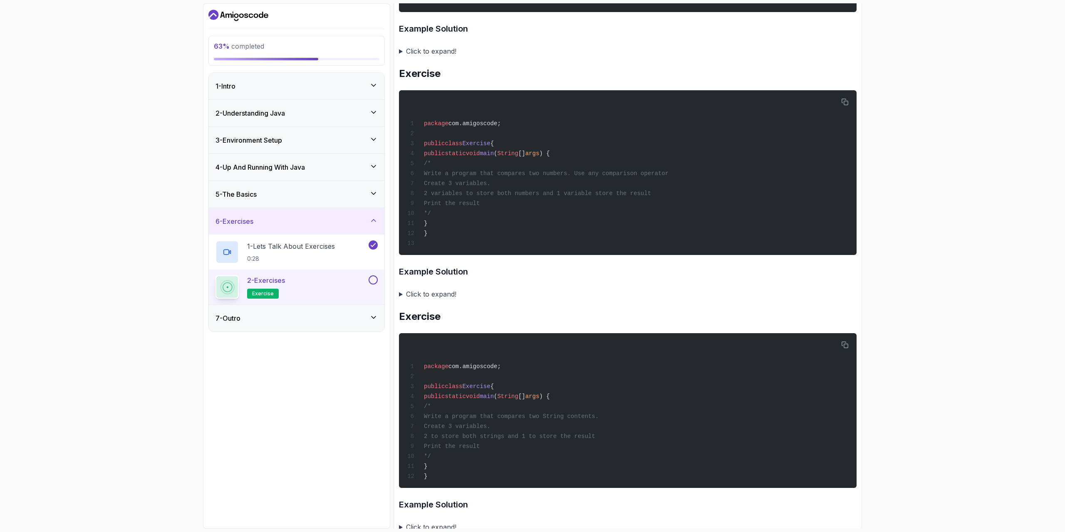
scroll to position [582, 0]
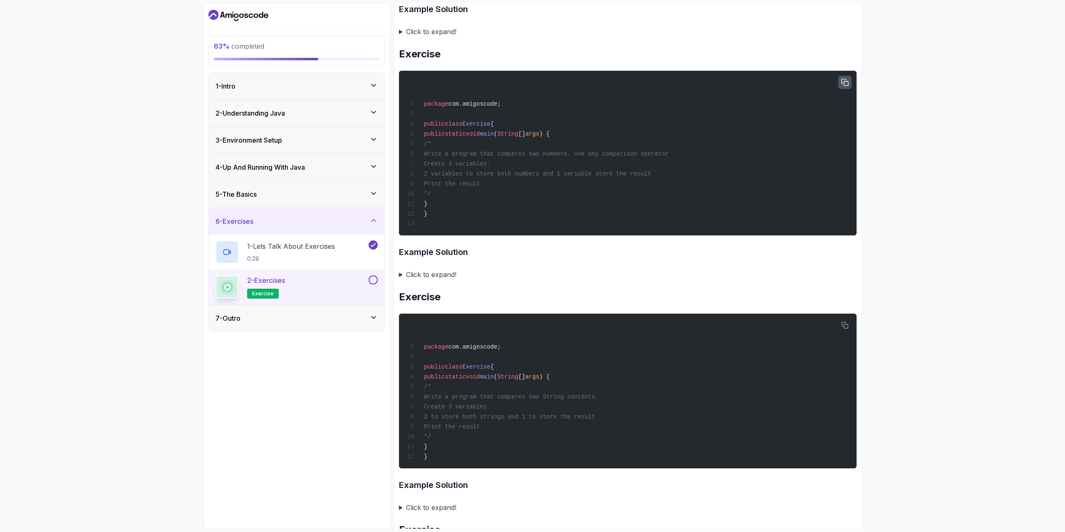
click at [846, 86] on icon "button" at bounding box center [844, 82] width 7 height 7
click at [401, 280] on summary "Click to expand!" at bounding box center [628, 275] width 458 height 12
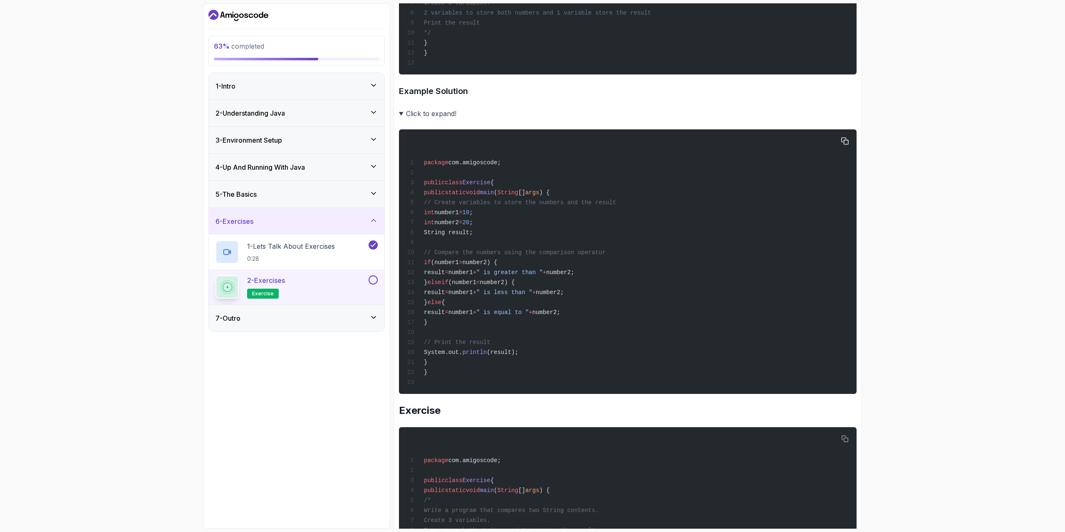
scroll to position [749, 0]
